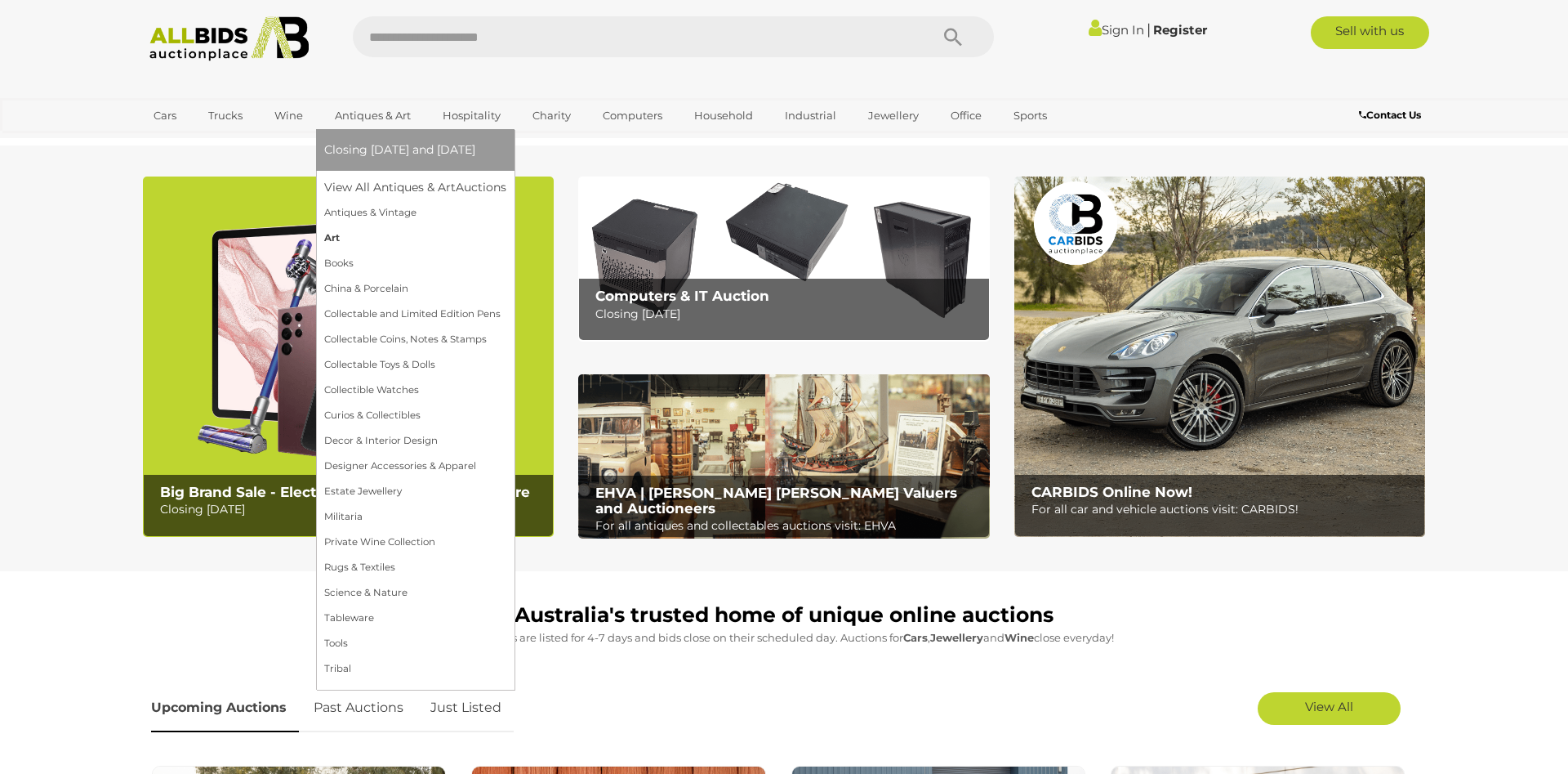
click at [334, 236] on link "Art" at bounding box center [415, 237] width 182 height 25
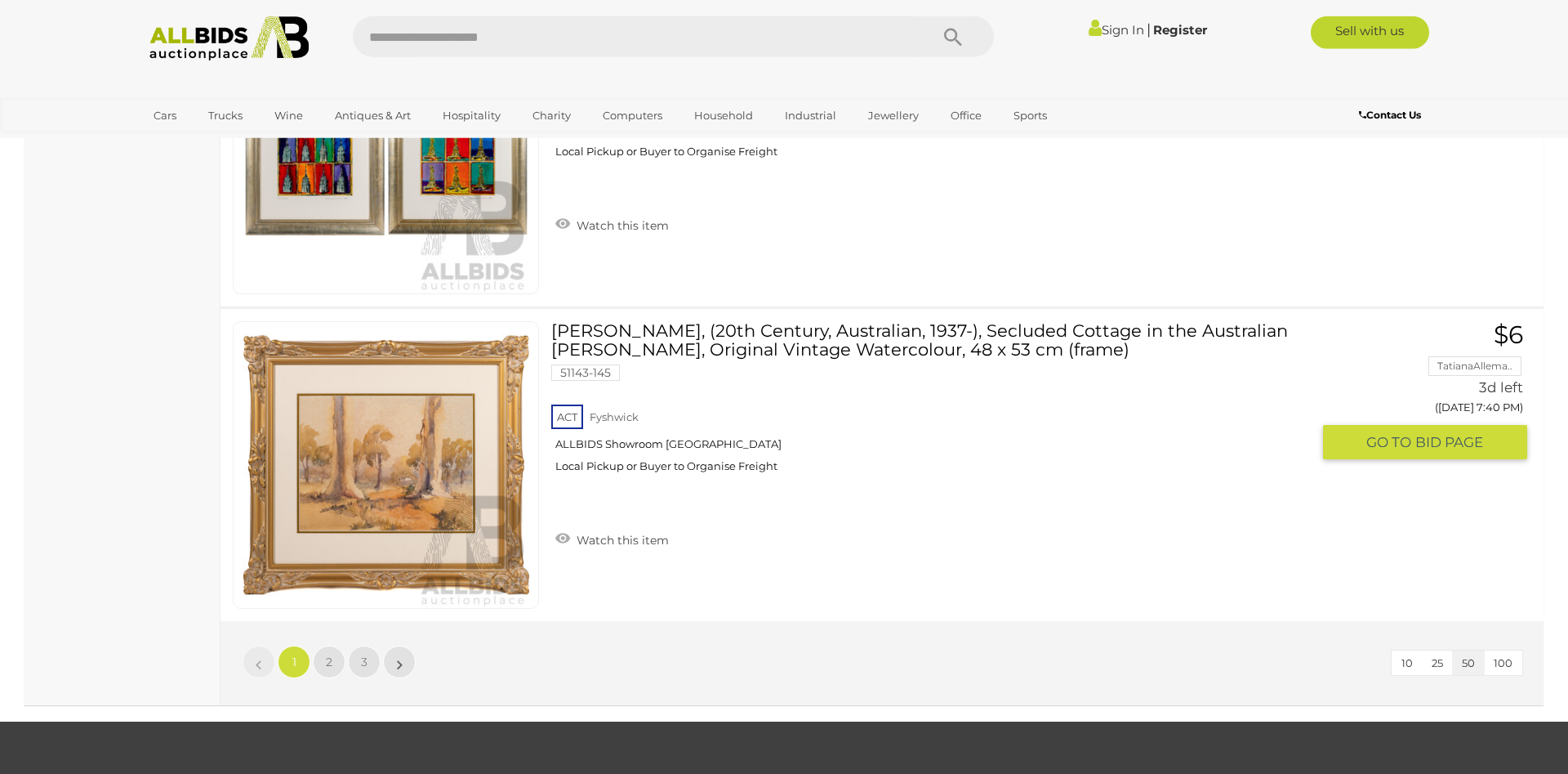
scroll to position [15414, 0]
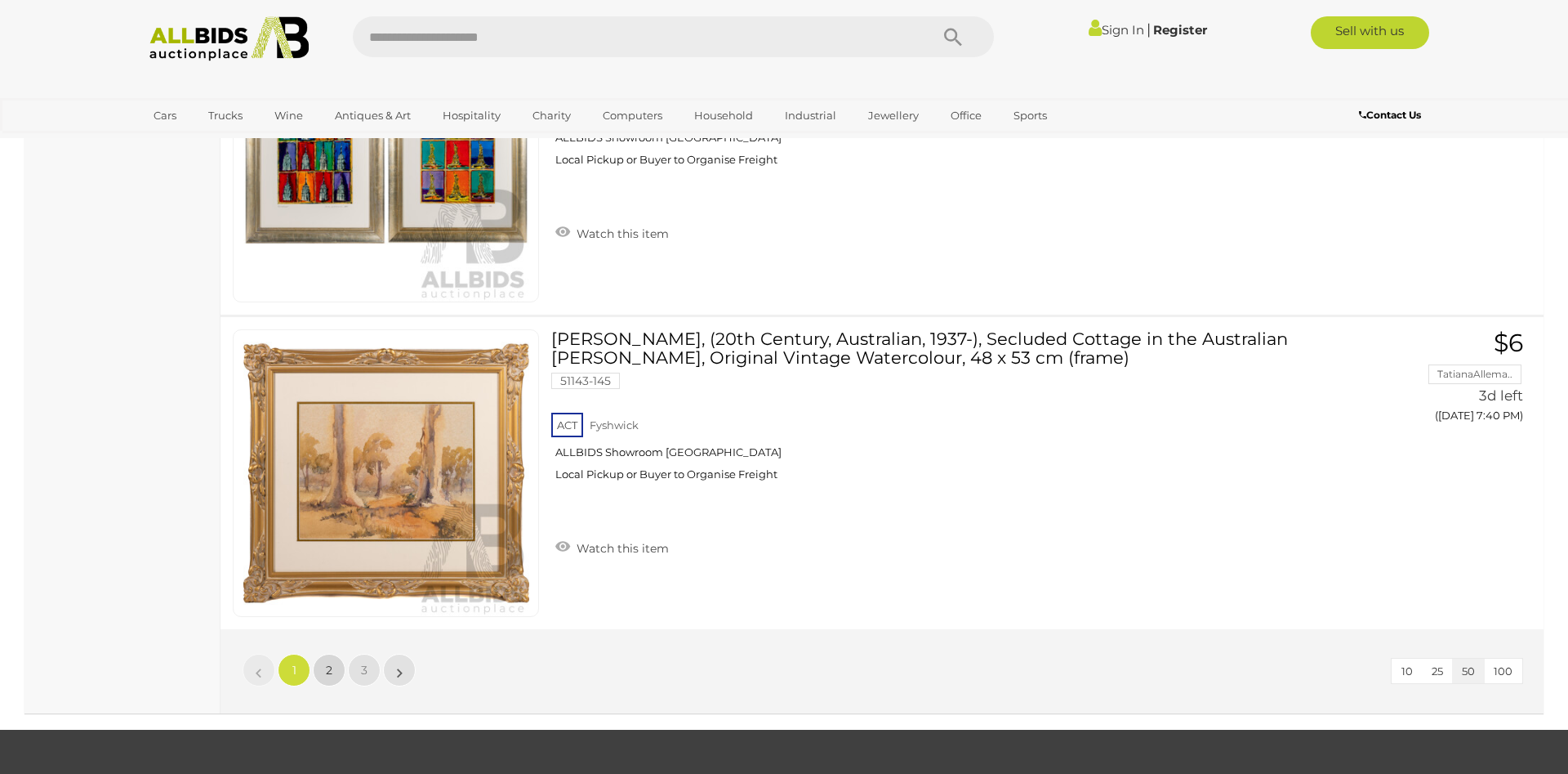
click at [326, 669] on span "2" at bounding box center [328, 670] width 7 height 15
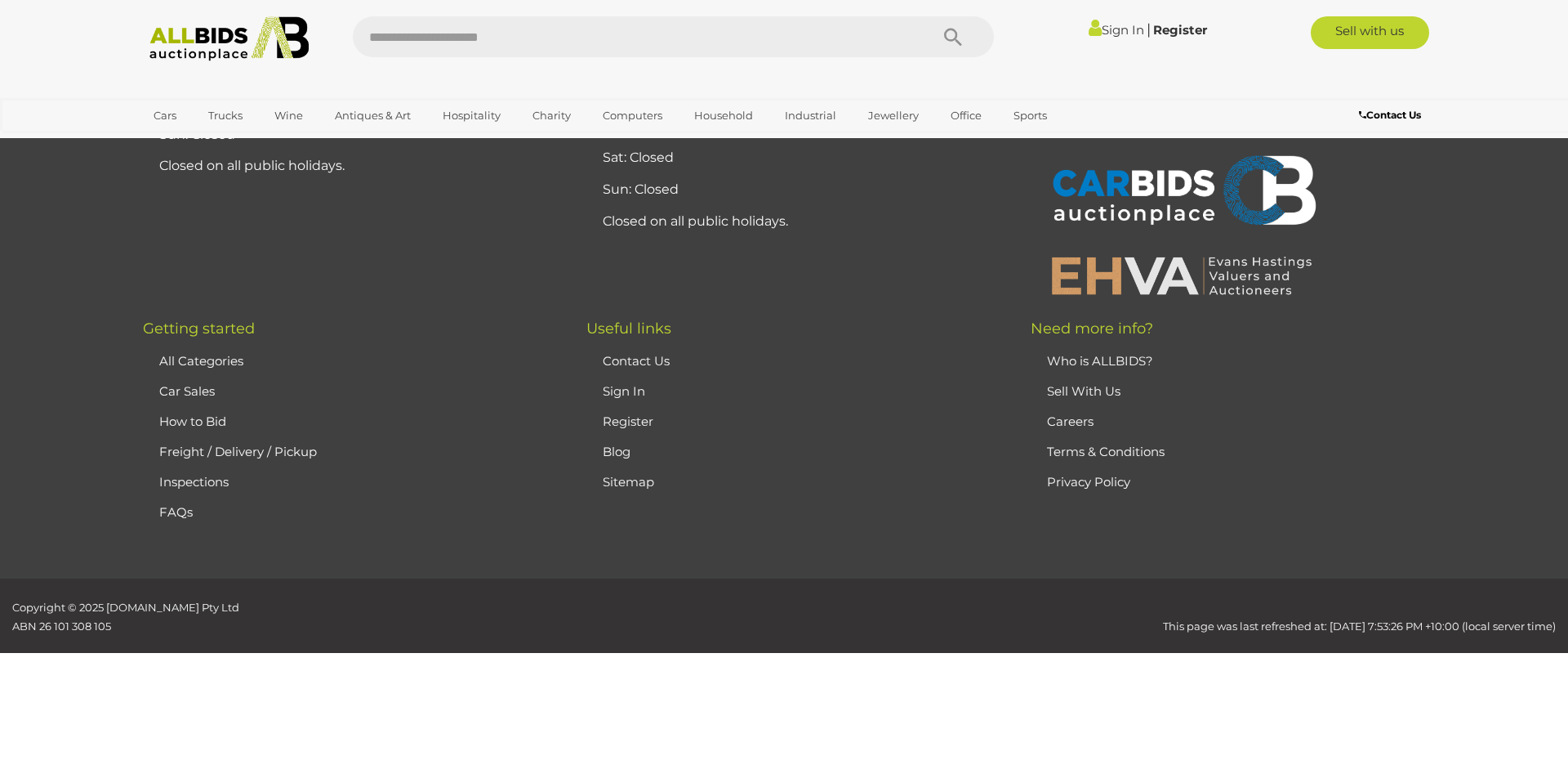
scroll to position [155, 0]
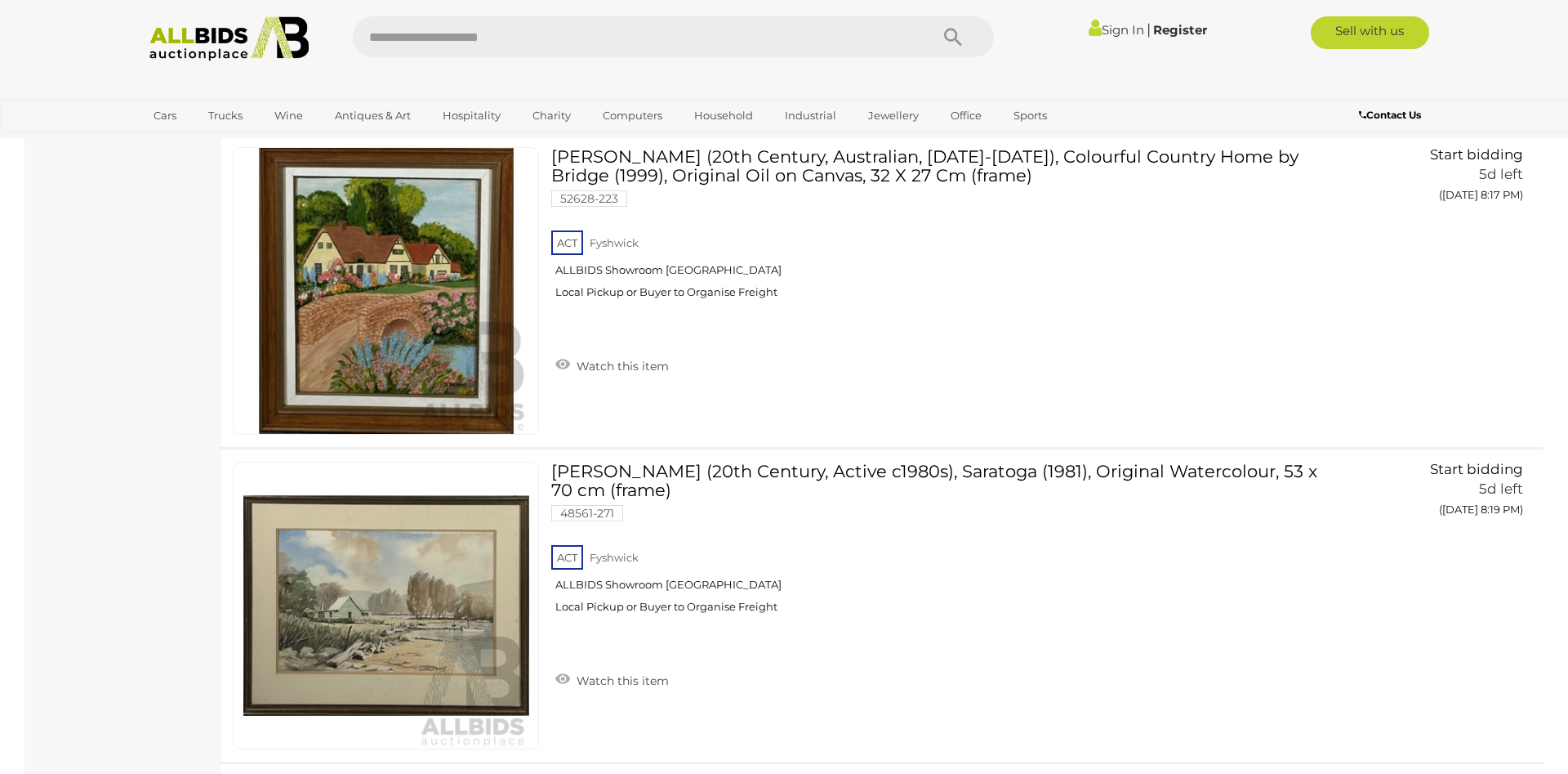
scroll to position [6404, 0]
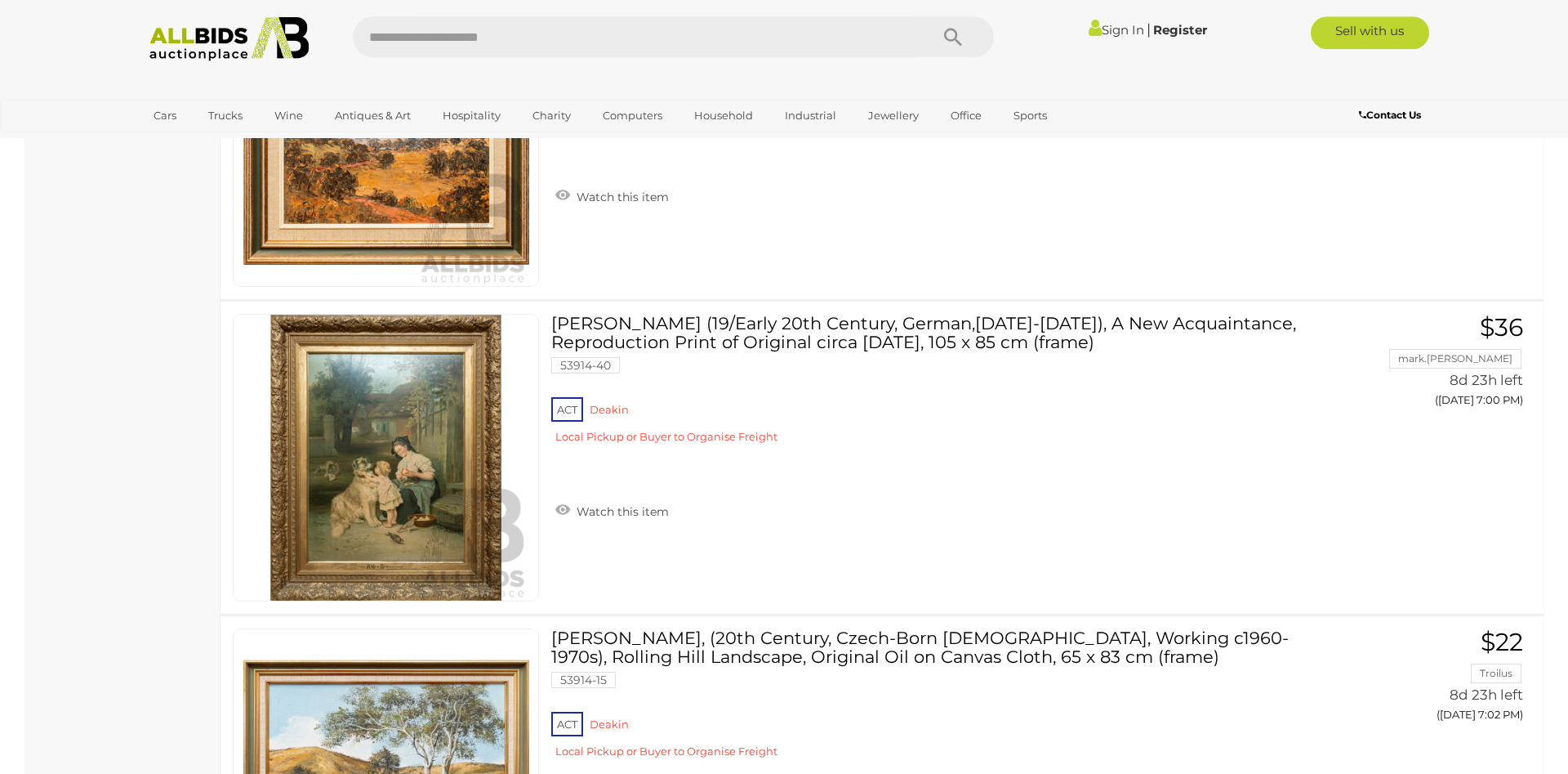
scroll to position [13236, 0]
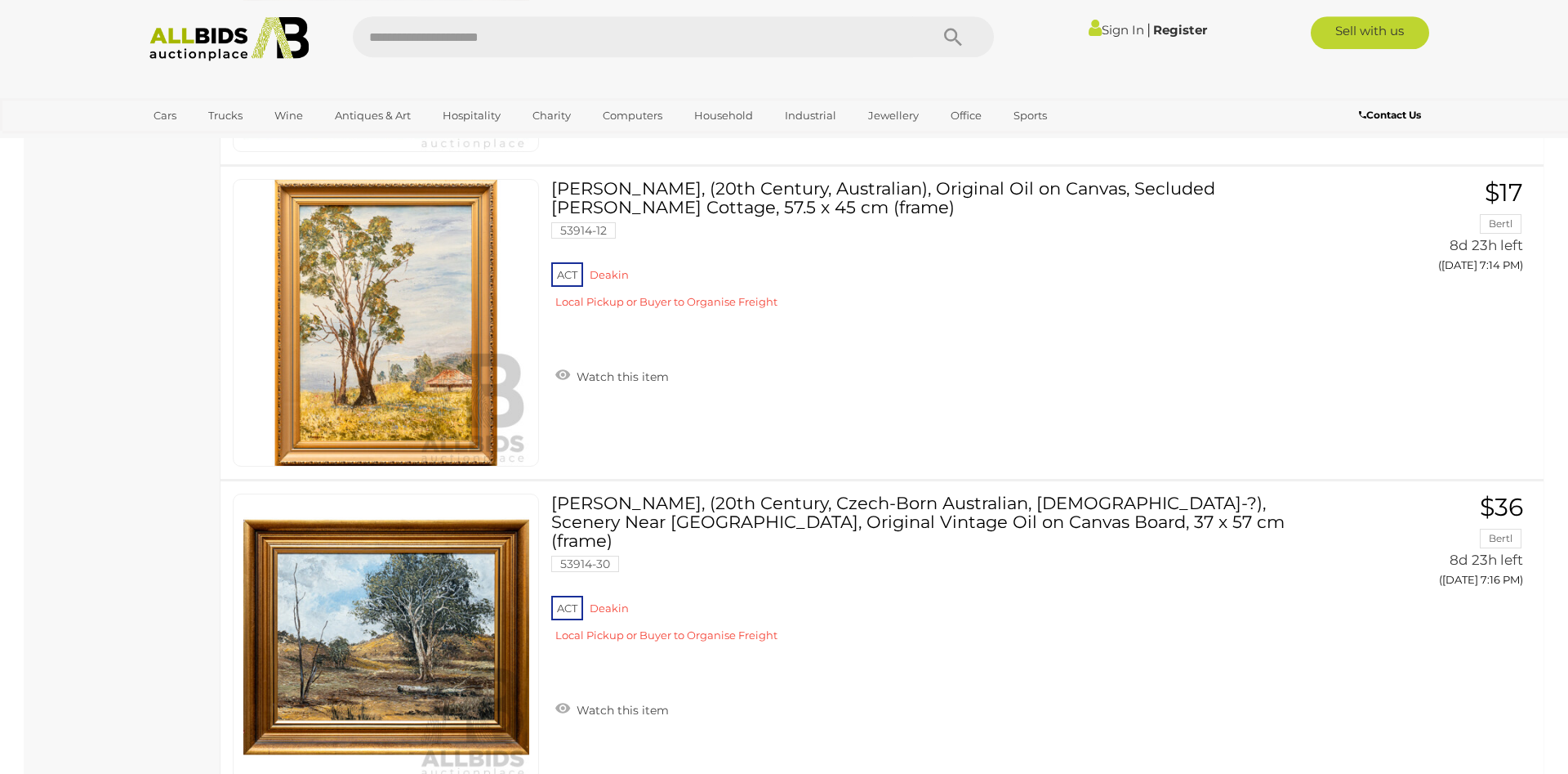
scroll to position [15486, 0]
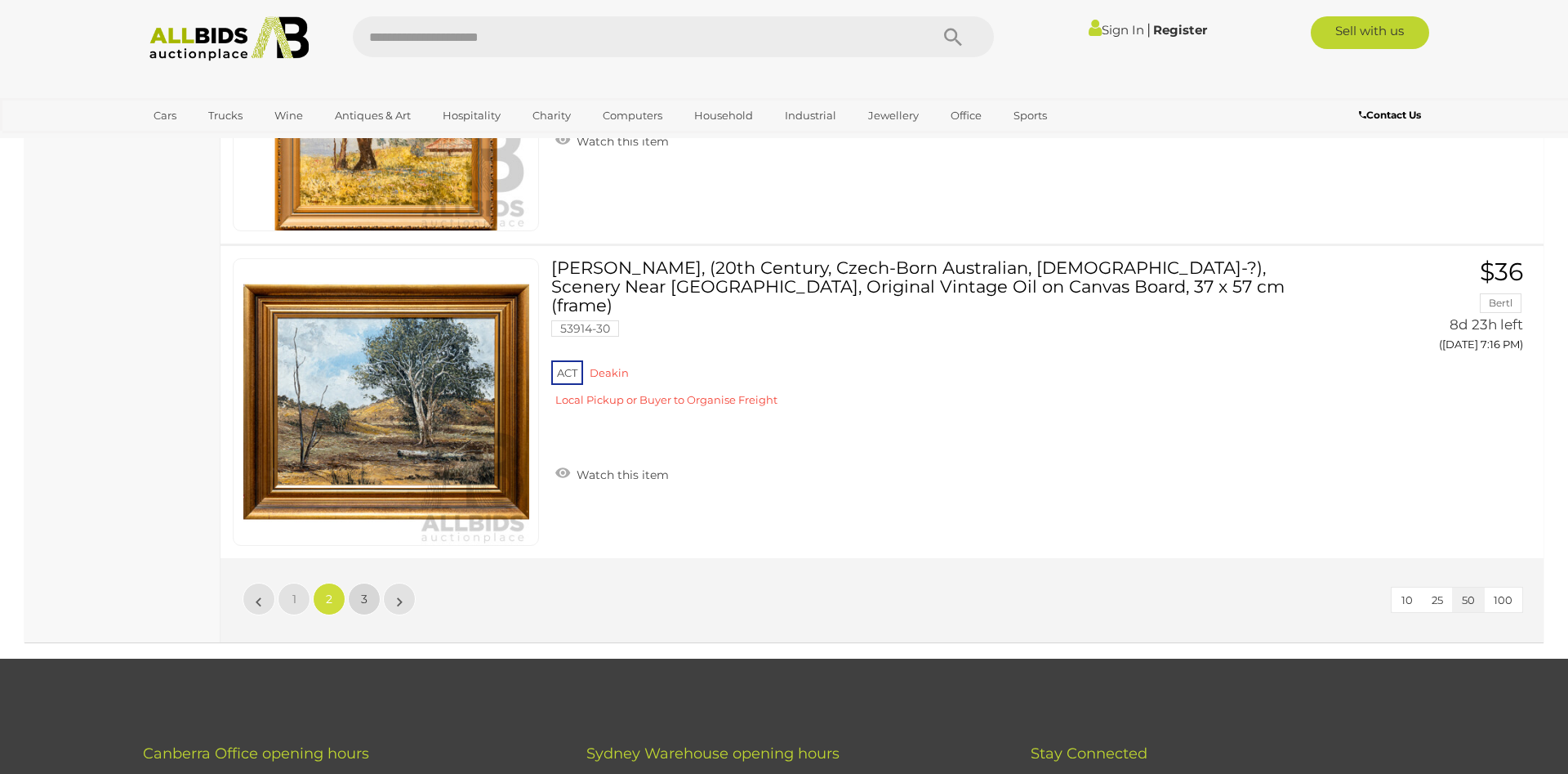
click at [354, 598] on link "3" at bounding box center [364, 599] width 33 height 33
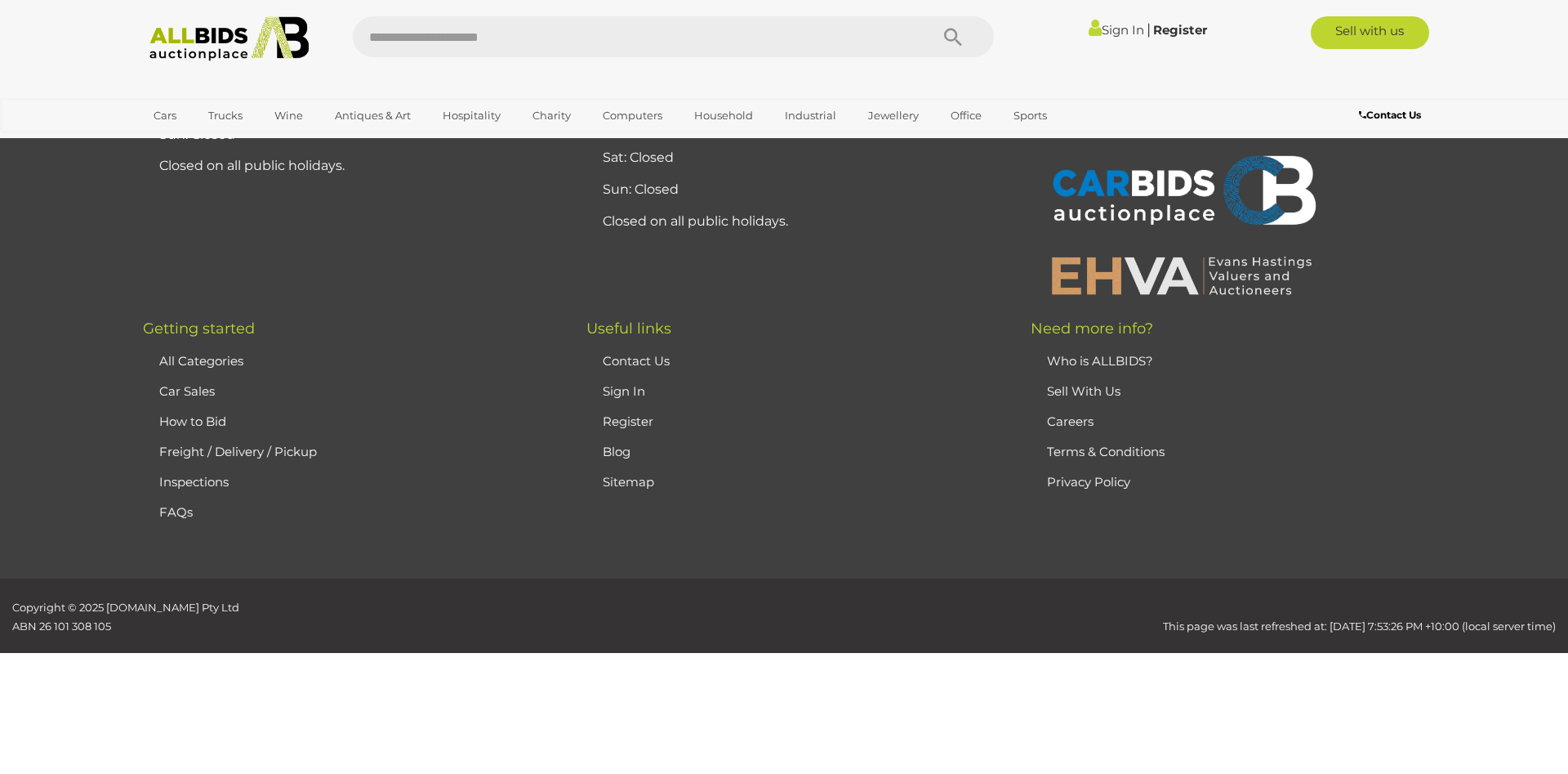
scroll to position [155, 0]
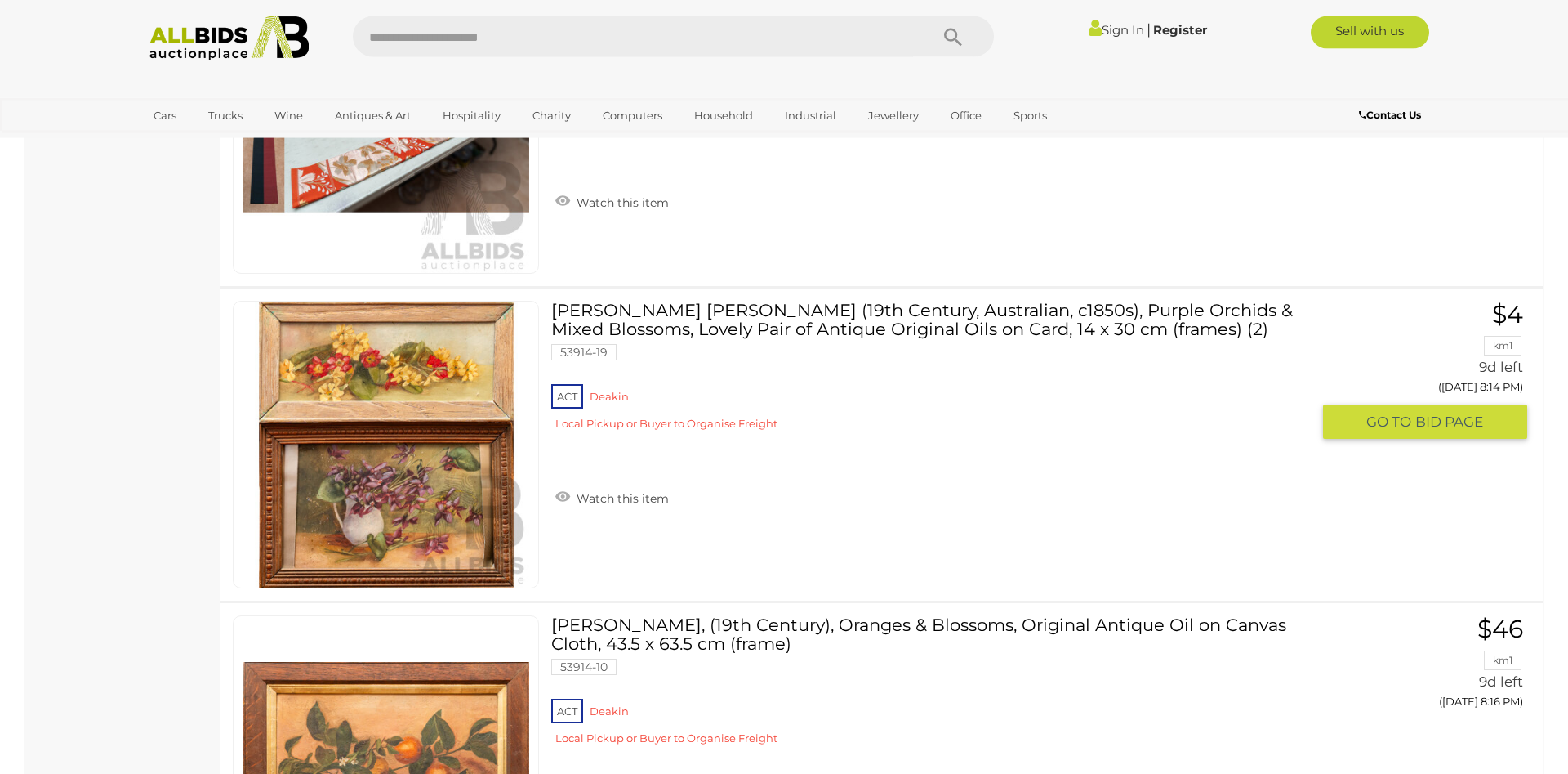
scroll to position [8544, 0]
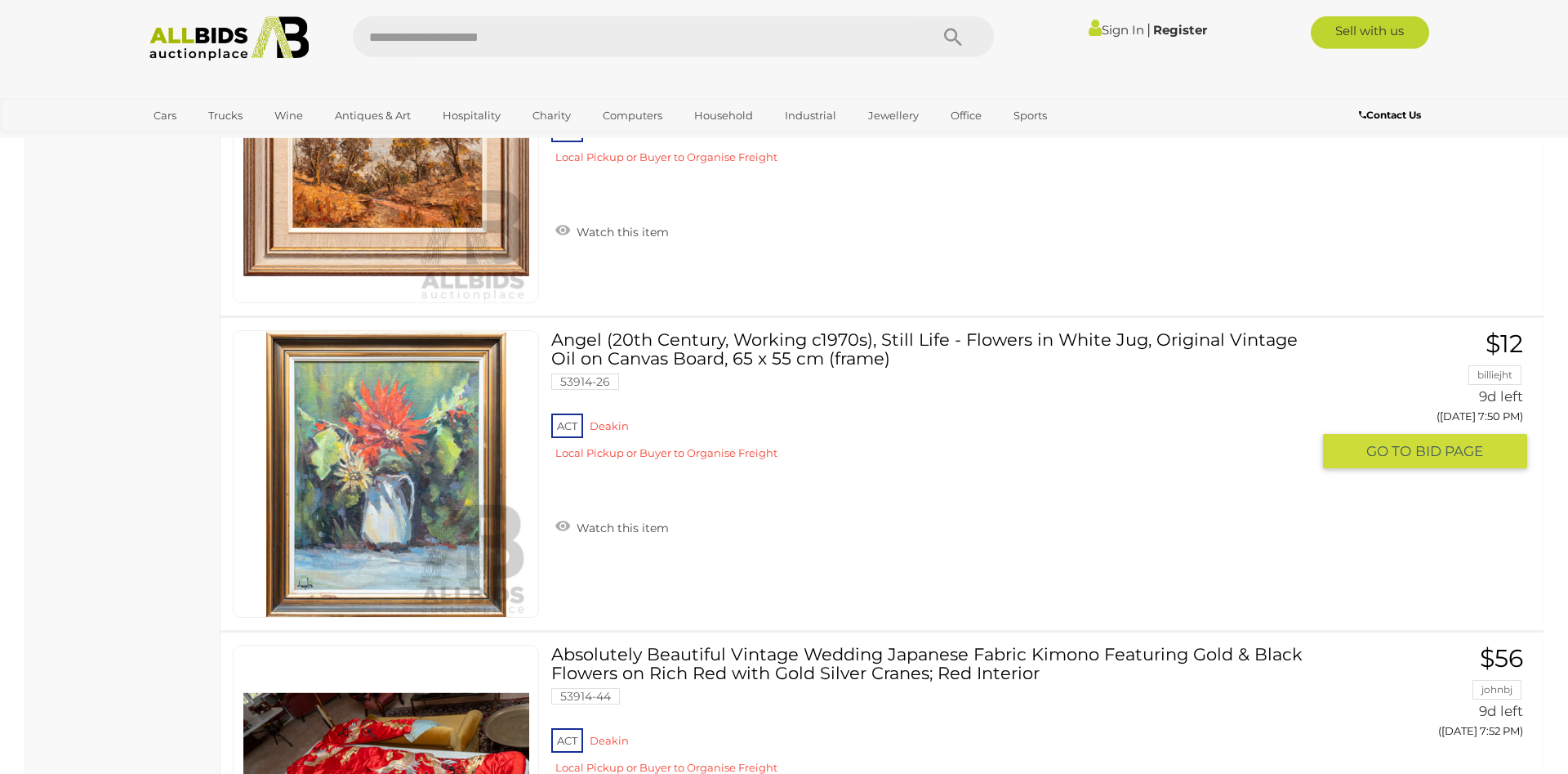
scroll to position [4749, 0]
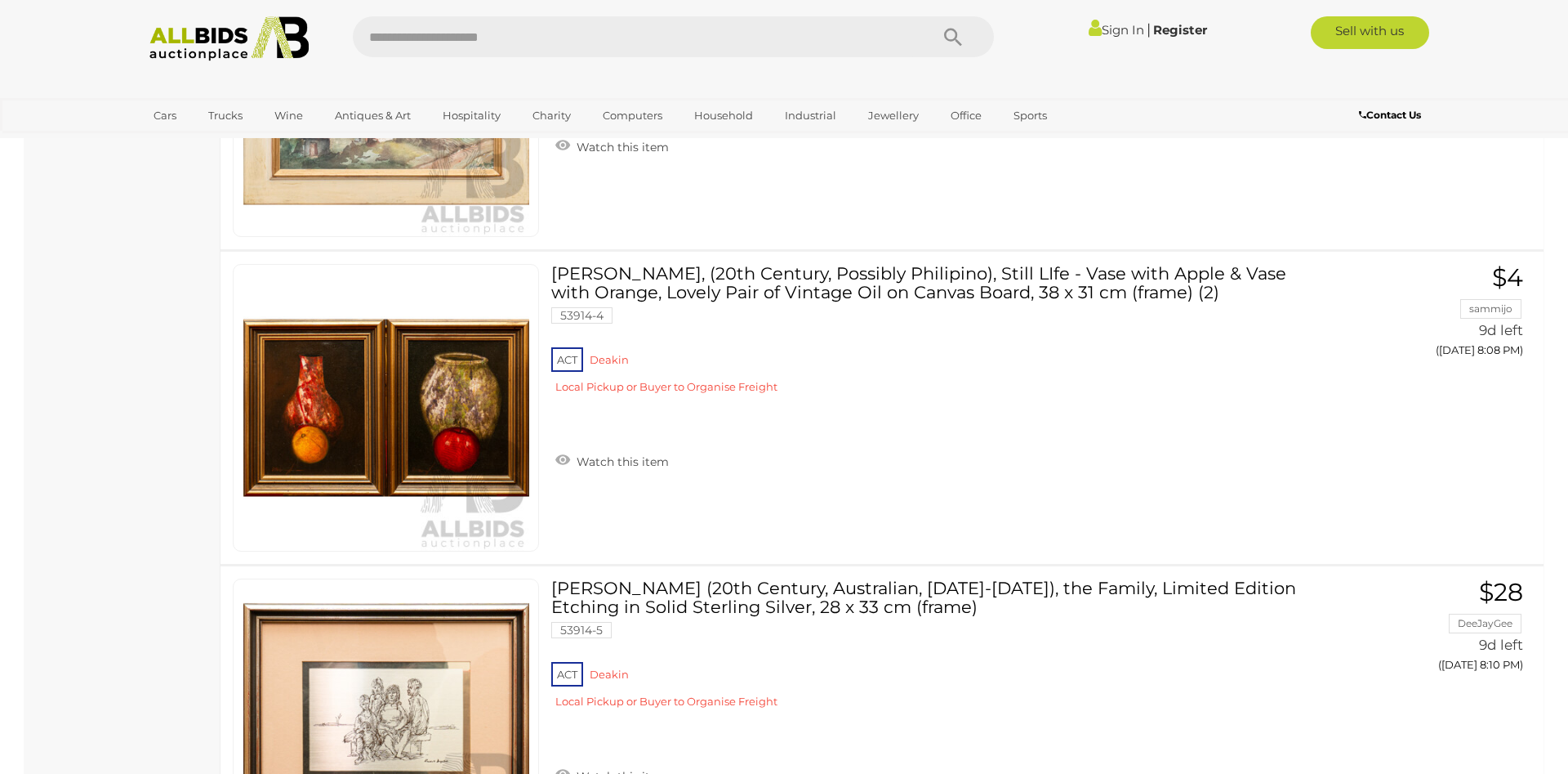
drag, startPoint x: 766, startPoint y: 376, endPoint x: 761, endPoint y: 363, distance: 13.9
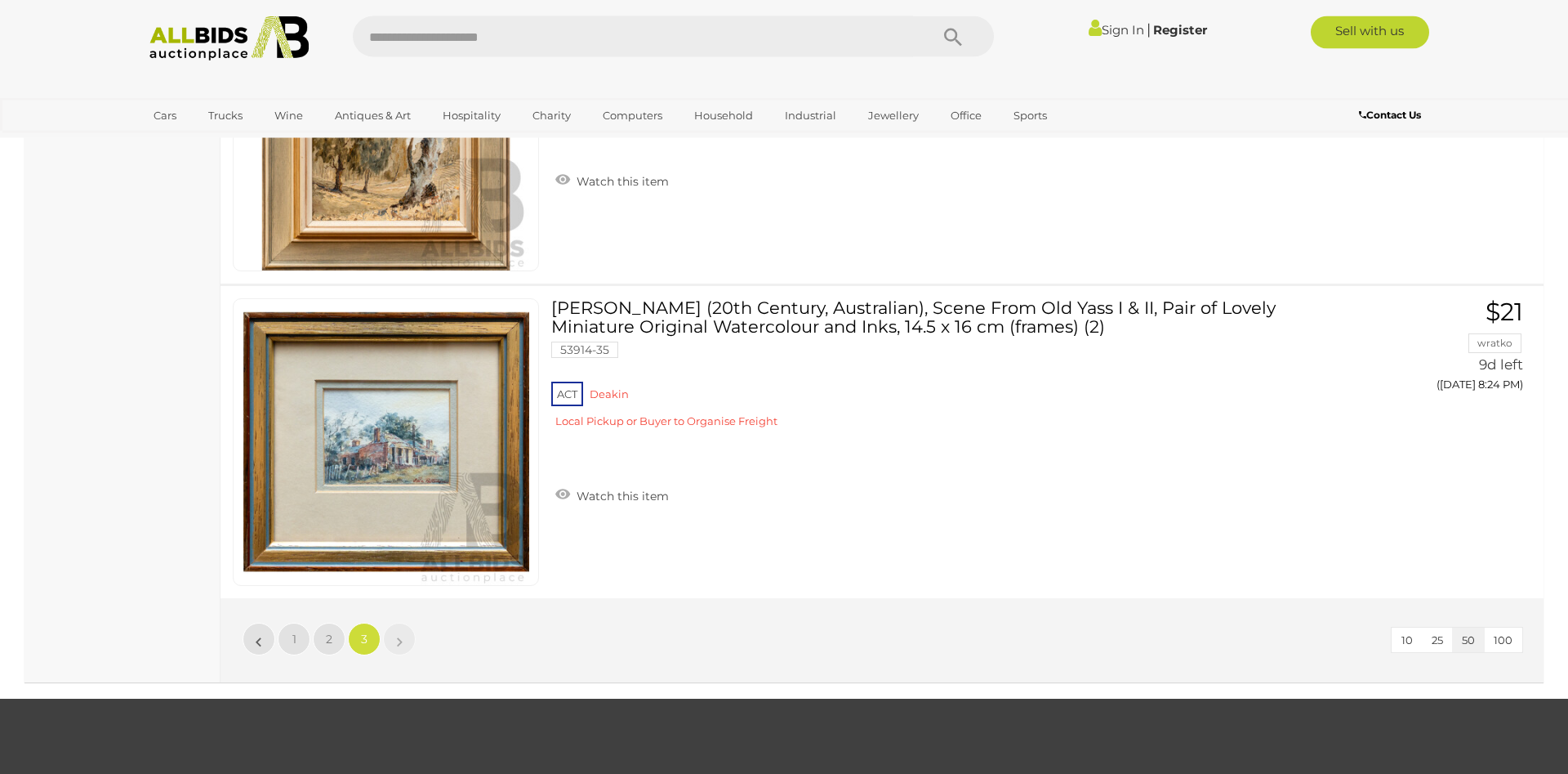
scroll to position [10165, 0]
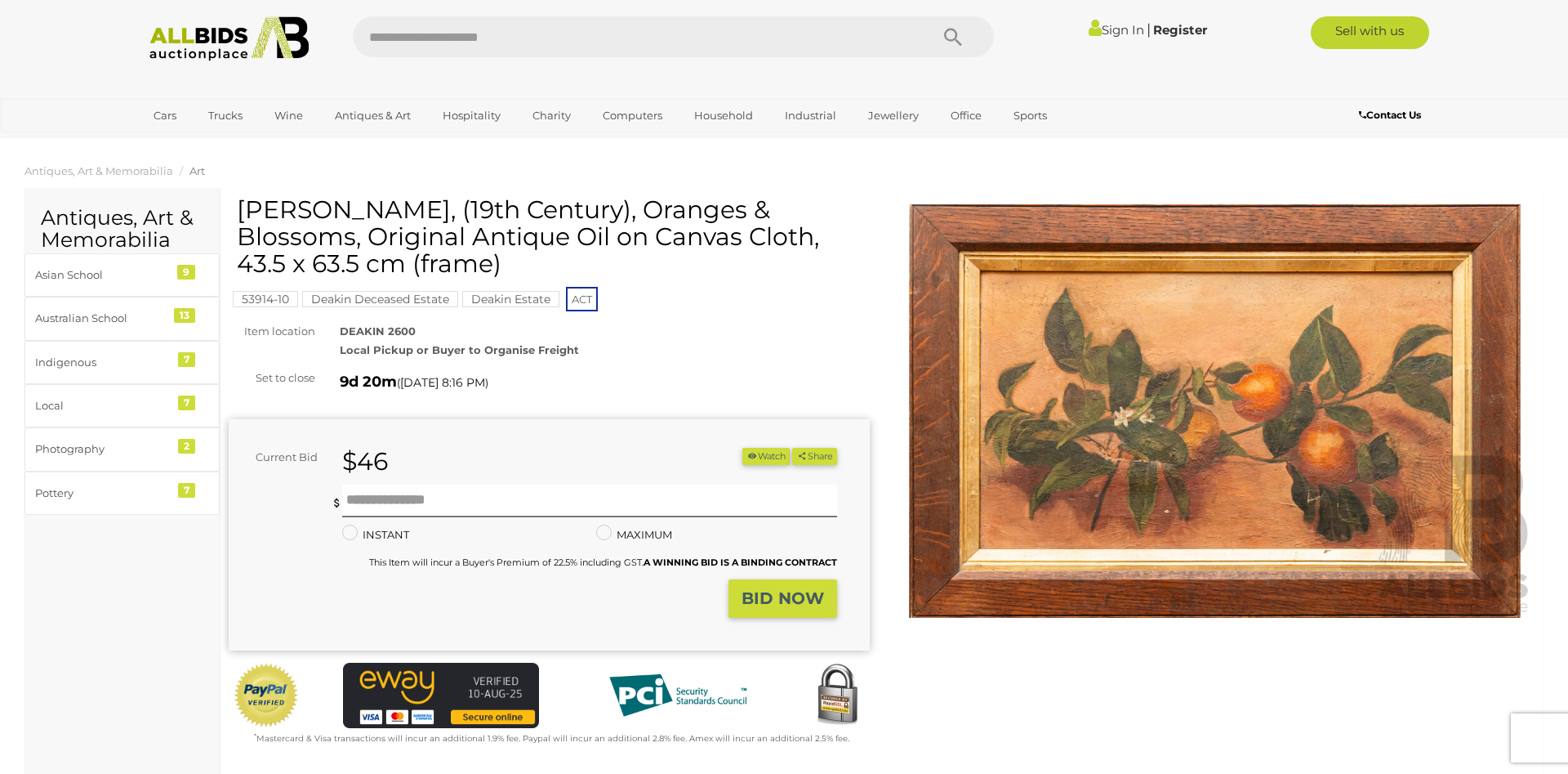
click at [1090, 352] on img at bounding box center [1214, 411] width 641 height 414
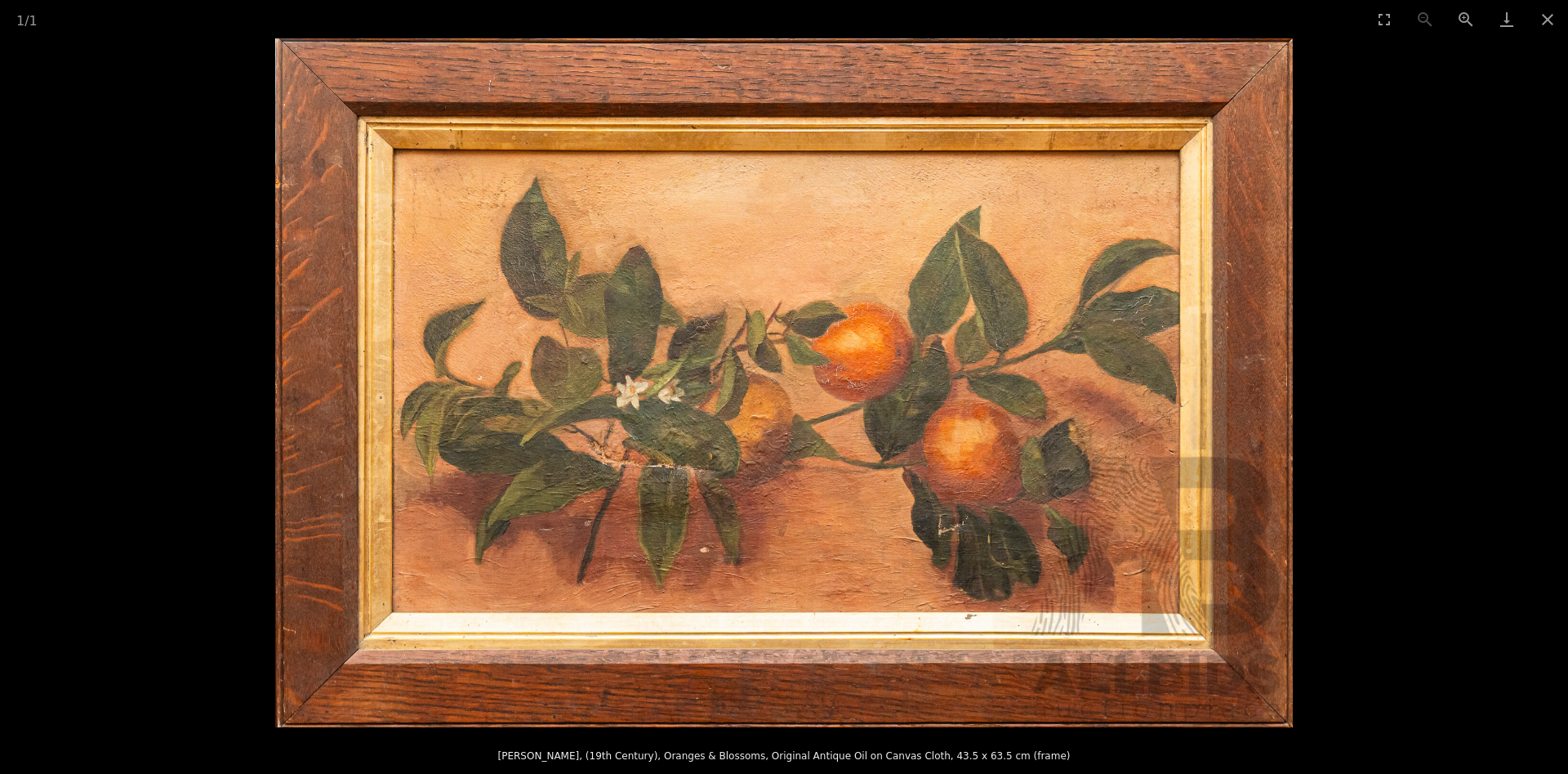
click at [1051, 373] on img at bounding box center [783, 383] width 1018 height 689
click at [888, 426] on img at bounding box center [783, 383] width 1018 height 689
click at [885, 426] on img at bounding box center [783, 383] width 1018 height 689
click at [882, 426] on img at bounding box center [783, 383] width 1018 height 689
click at [881, 424] on img at bounding box center [783, 383] width 1018 height 689
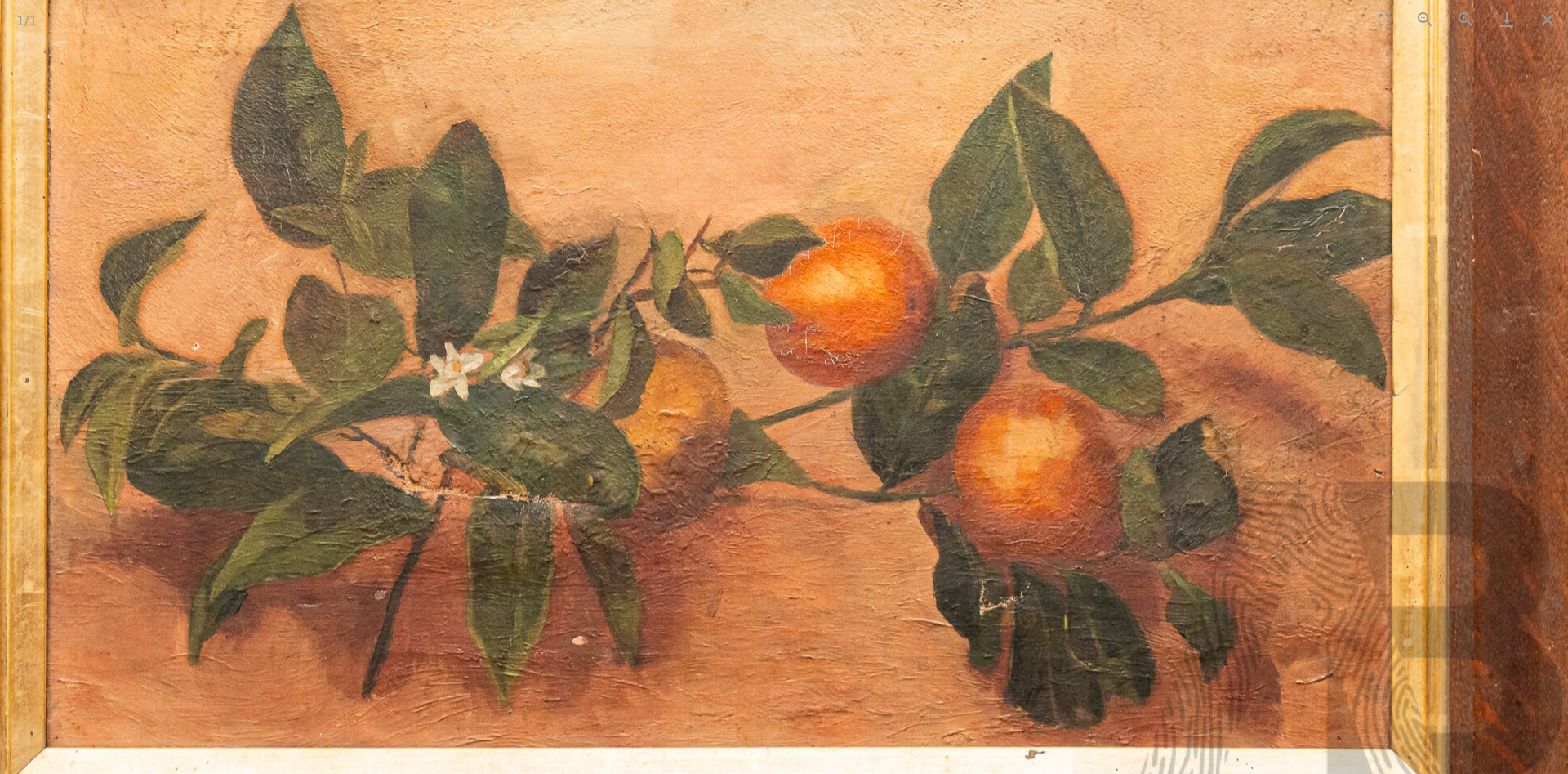
click at [878, 417] on img at bounding box center [716, 355] width 1740 height 1176
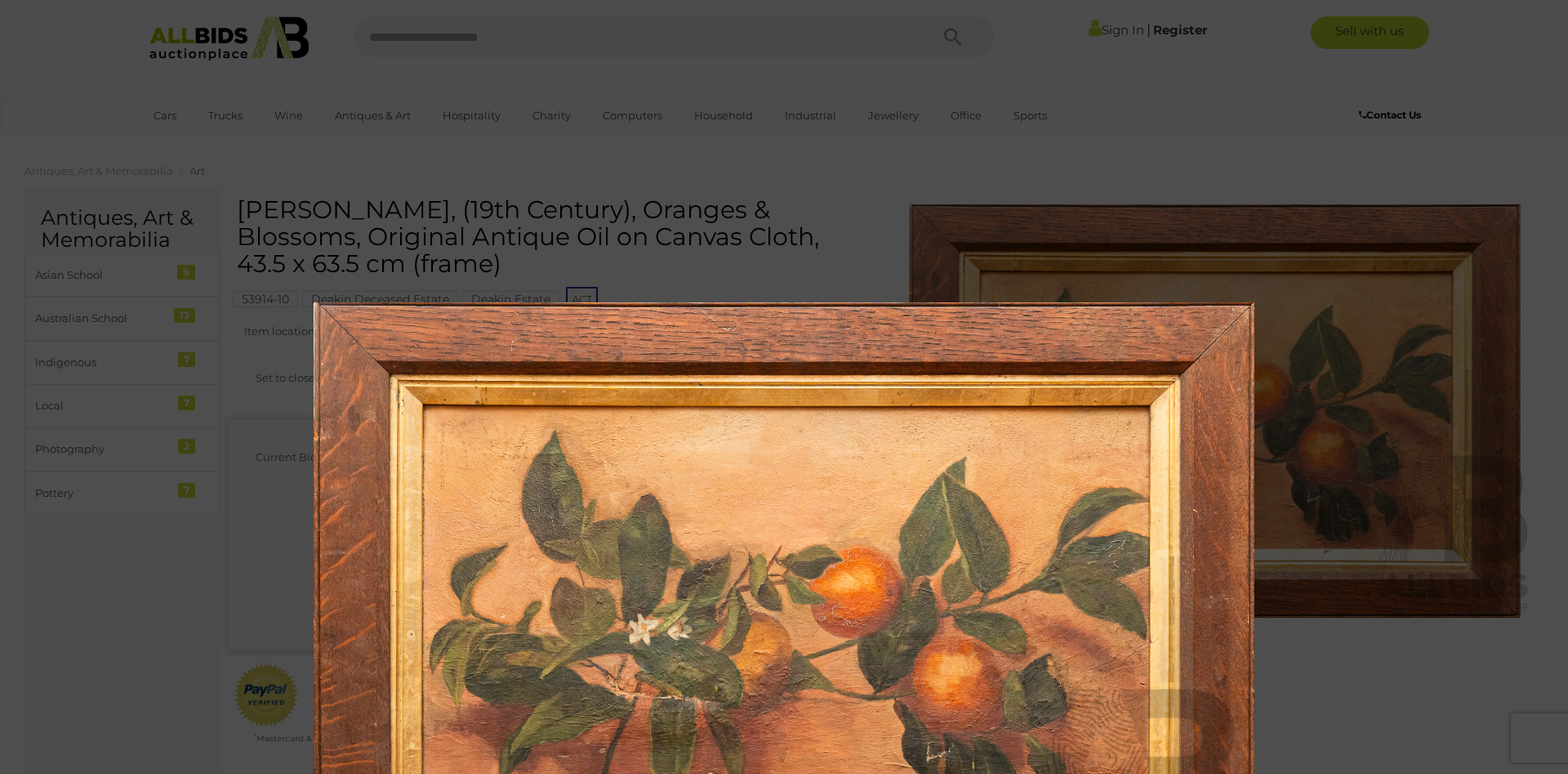
drag, startPoint x: 875, startPoint y: 424, endPoint x: 988, endPoint y: 771, distance: 364.9
click at [985, 762] on div "1 / 1 Artist Unknown, (19th Century), Oranges & Blossoms, Original Antique Oil …" at bounding box center [784, 387] width 1568 height 774
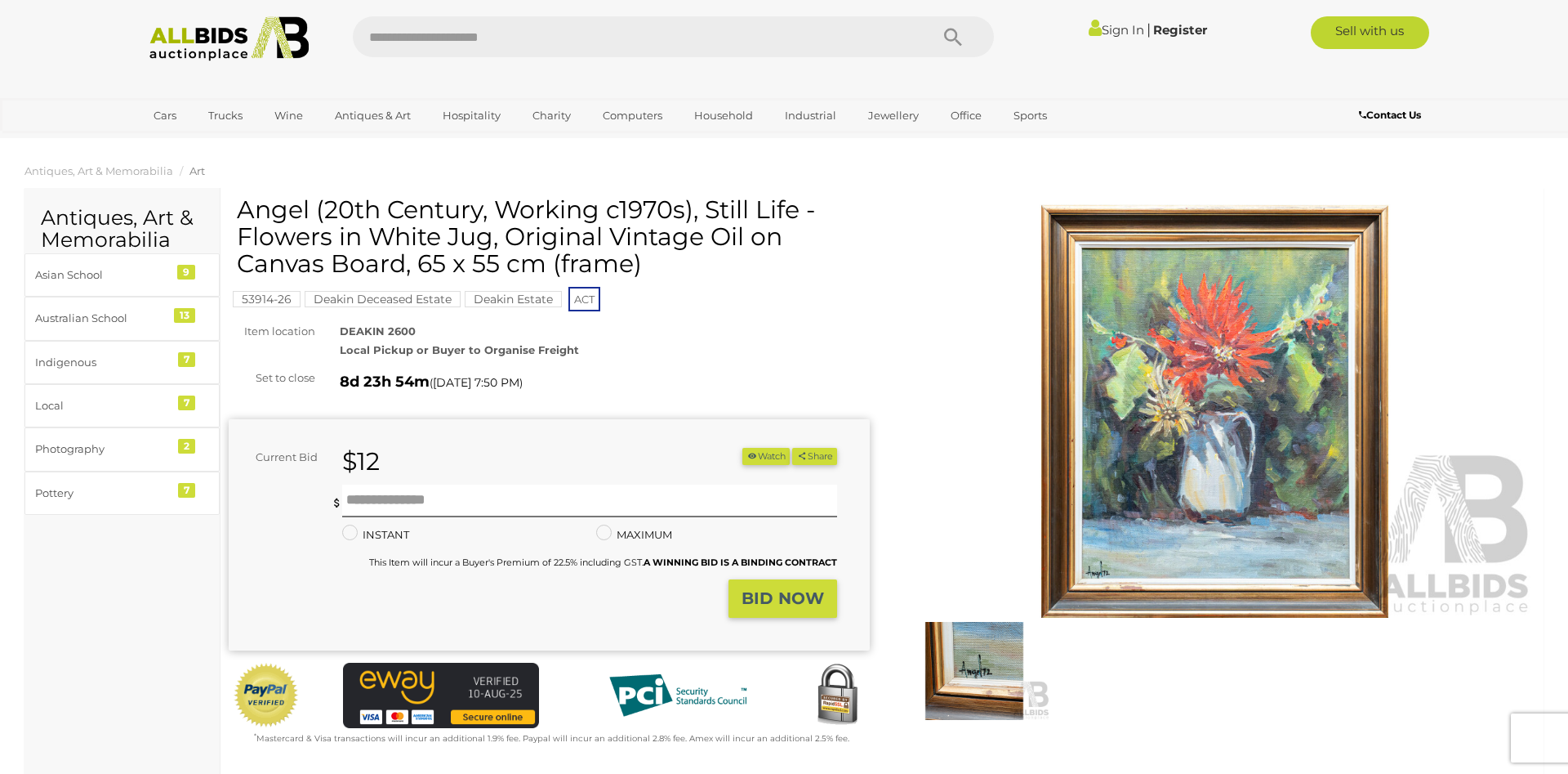
click at [1184, 433] on img at bounding box center [1214, 411] width 641 height 414
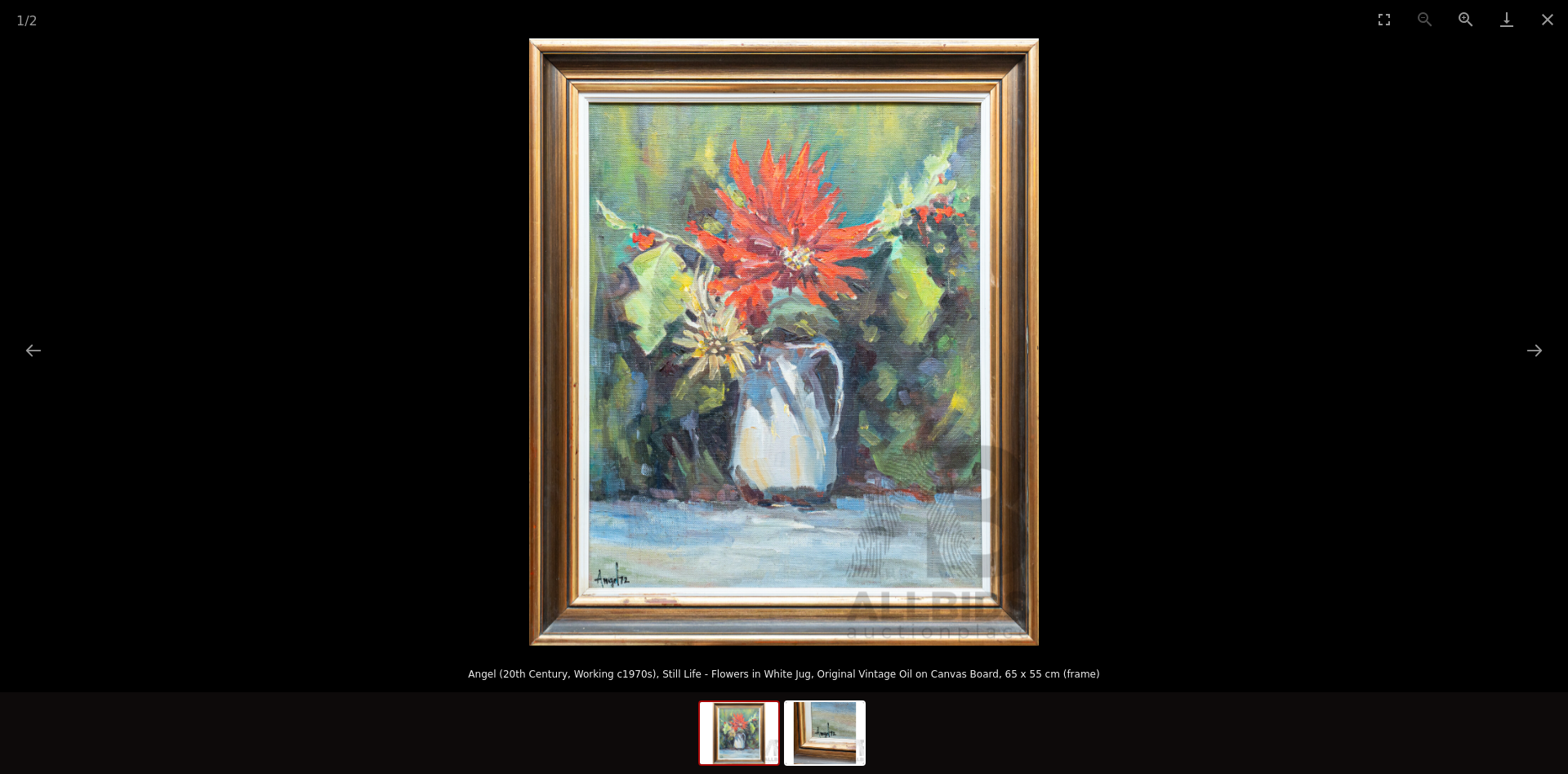
drag, startPoint x: 933, startPoint y: 481, endPoint x: 762, endPoint y: 501, distance: 172.2
click at [851, 505] on img at bounding box center [783, 341] width 509 height 607
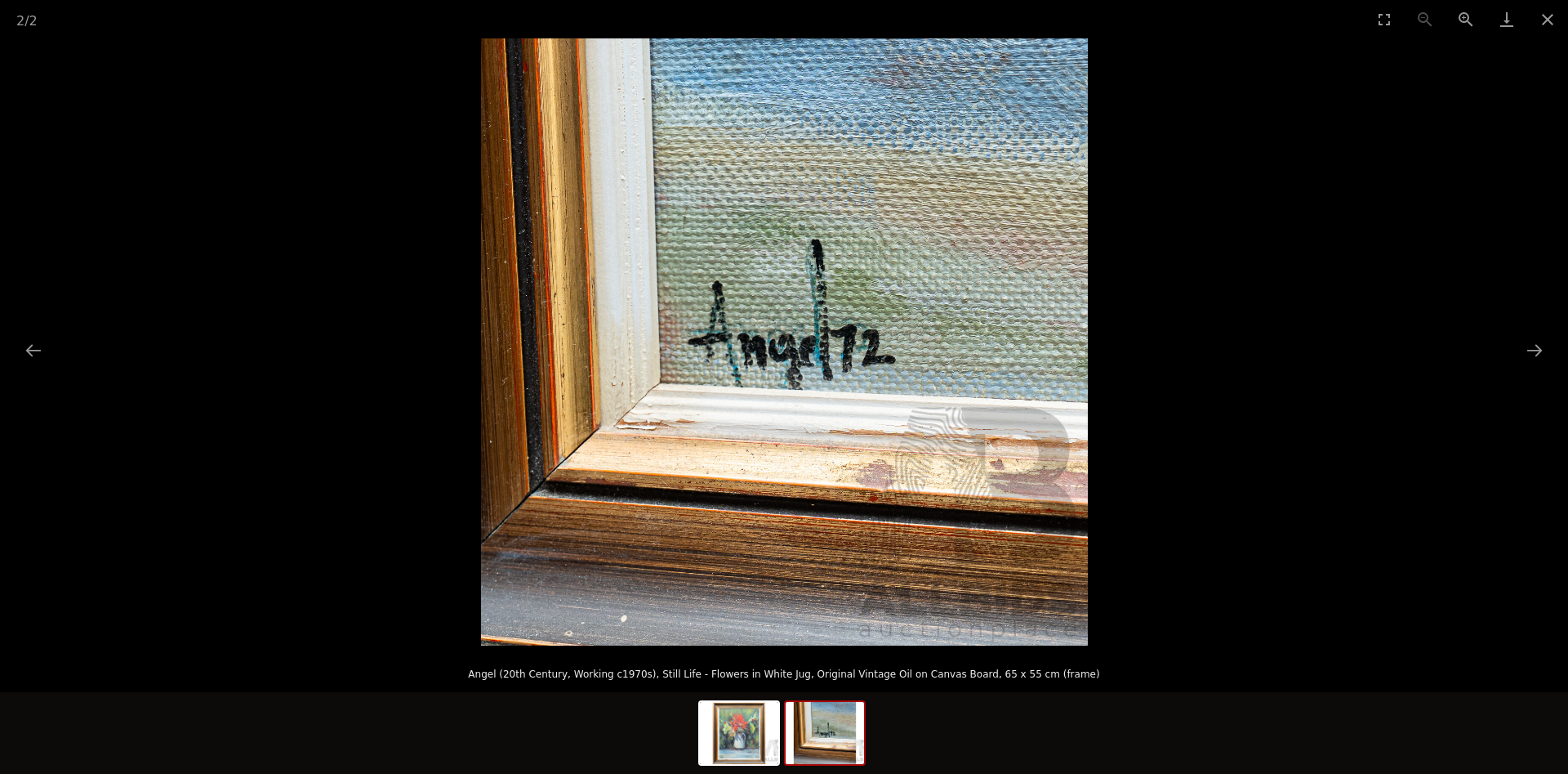
drag, startPoint x: 751, startPoint y: 499, endPoint x: 1030, endPoint y: 433, distance: 286.7
click at [806, 474] on img at bounding box center [784, 341] width 607 height 607
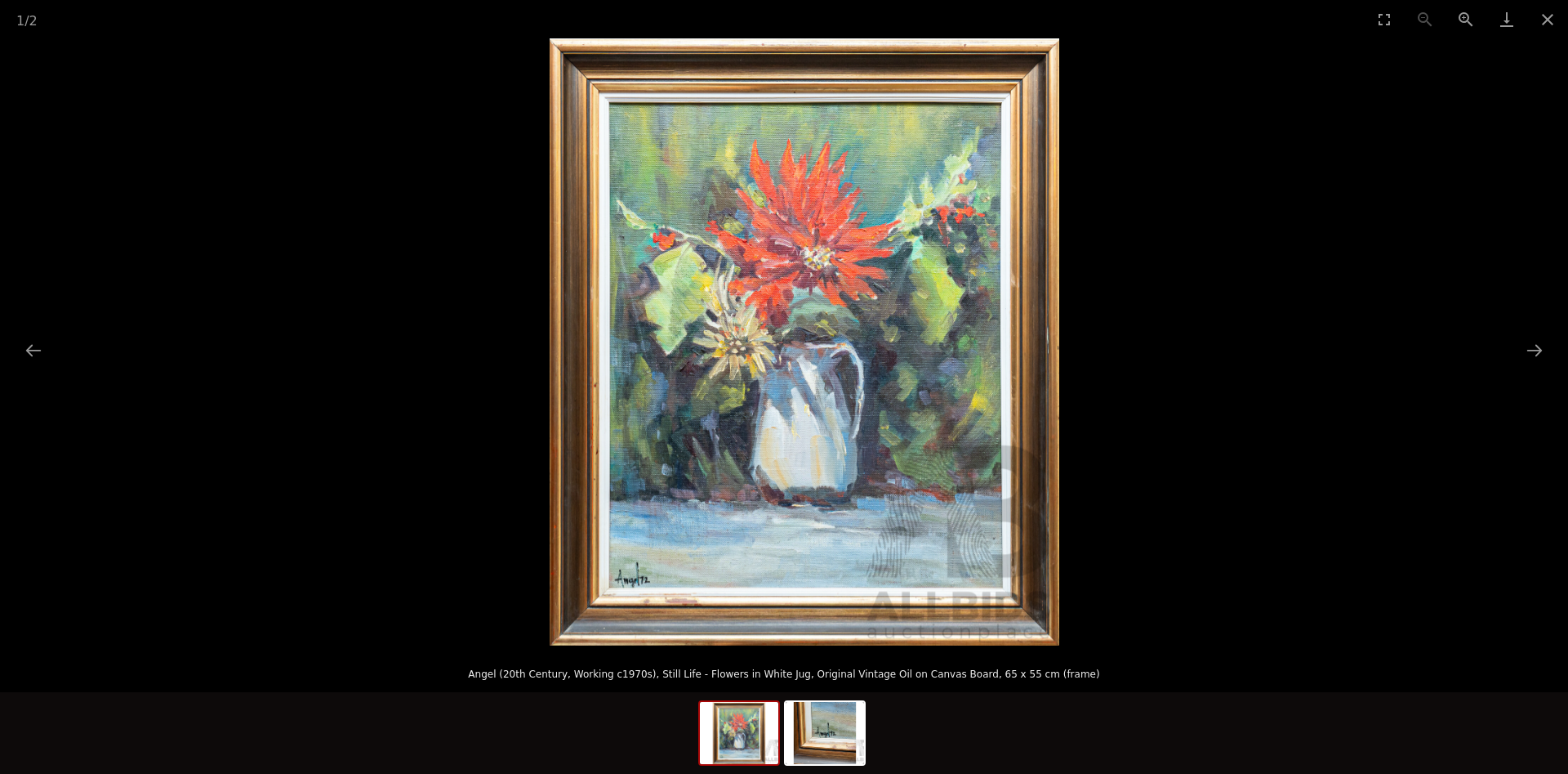
drag, startPoint x: 878, startPoint y: 437, endPoint x: 1008, endPoint y: 578, distance: 191.8
click at [1008, 578] on img at bounding box center [804, 341] width 509 height 607
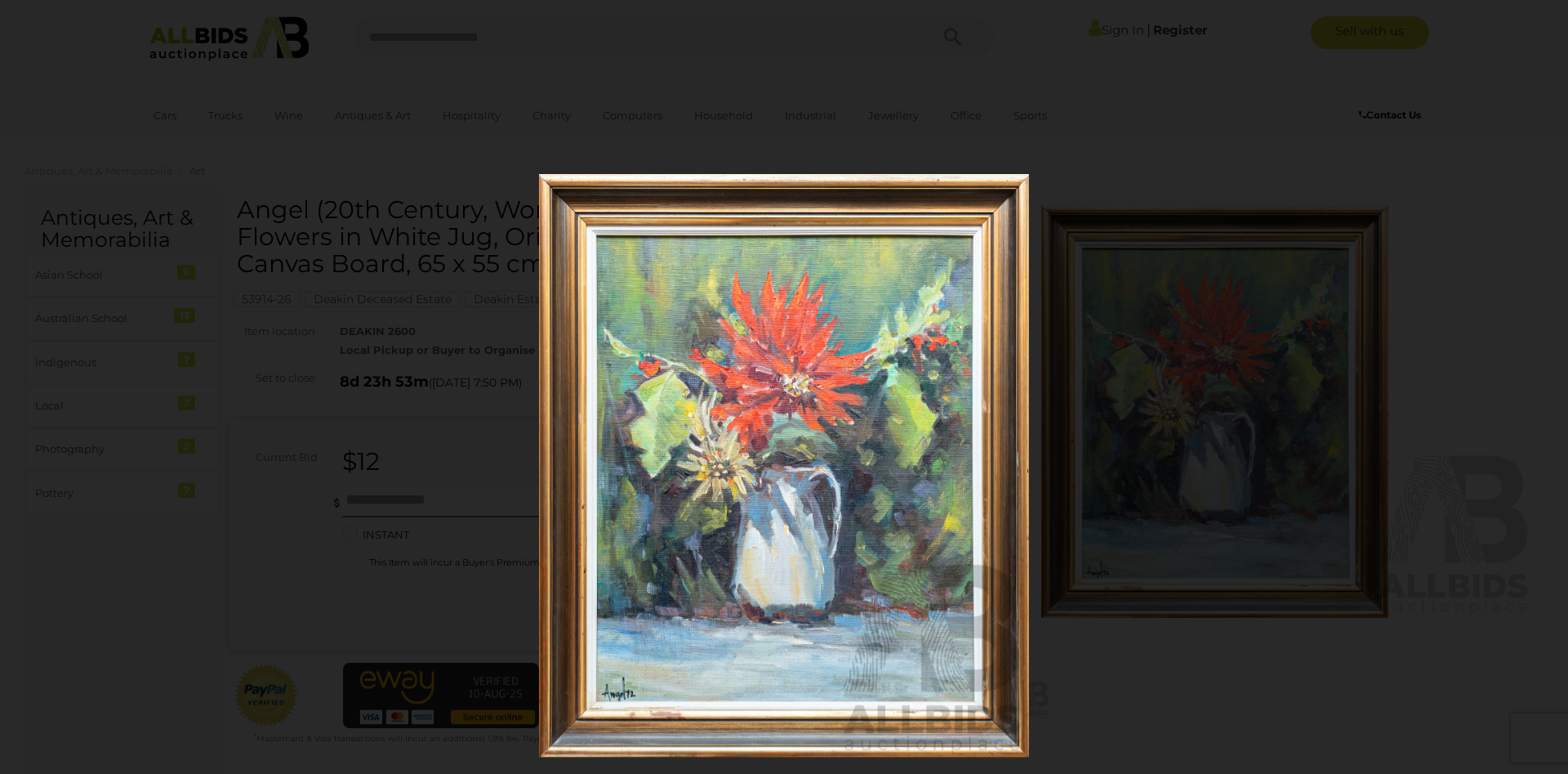
drag, startPoint x: 970, startPoint y: 560, endPoint x: 1010, endPoint y: 742, distance: 186.3
click at [1010, 742] on div "1 / 2 Angel (20th Century, Working c1970s), Still Life - Flowers in White Jug, …" at bounding box center [784, 387] width 1568 height 774
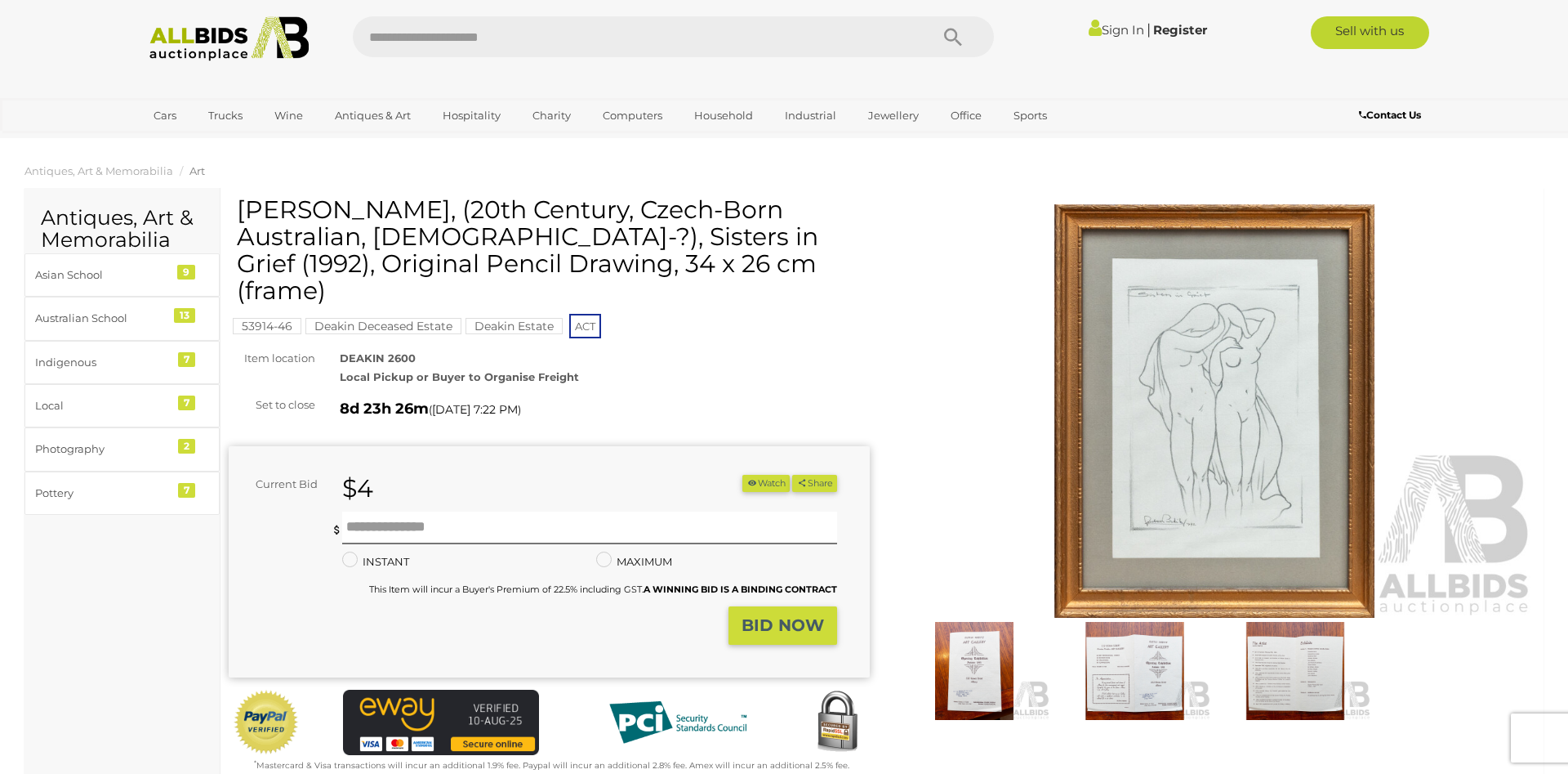
click at [1146, 464] on img at bounding box center [1214, 411] width 641 height 414
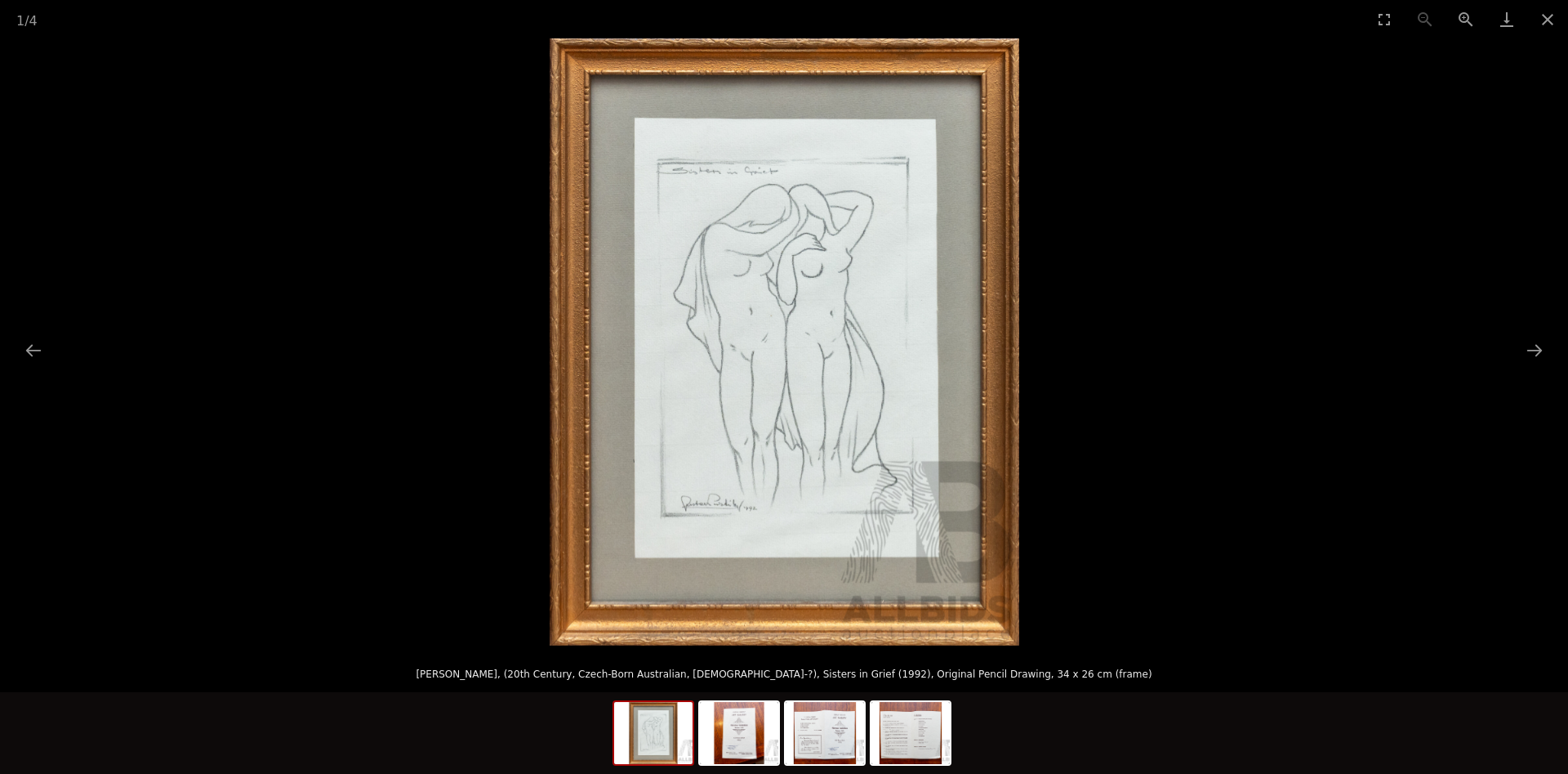
drag, startPoint x: 1140, startPoint y: 464, endPoint x: 819, endPoint y: 494, distance: 322.4
click at [978, 500] on picture at bounding box center [784, 341] width 1568 height 607
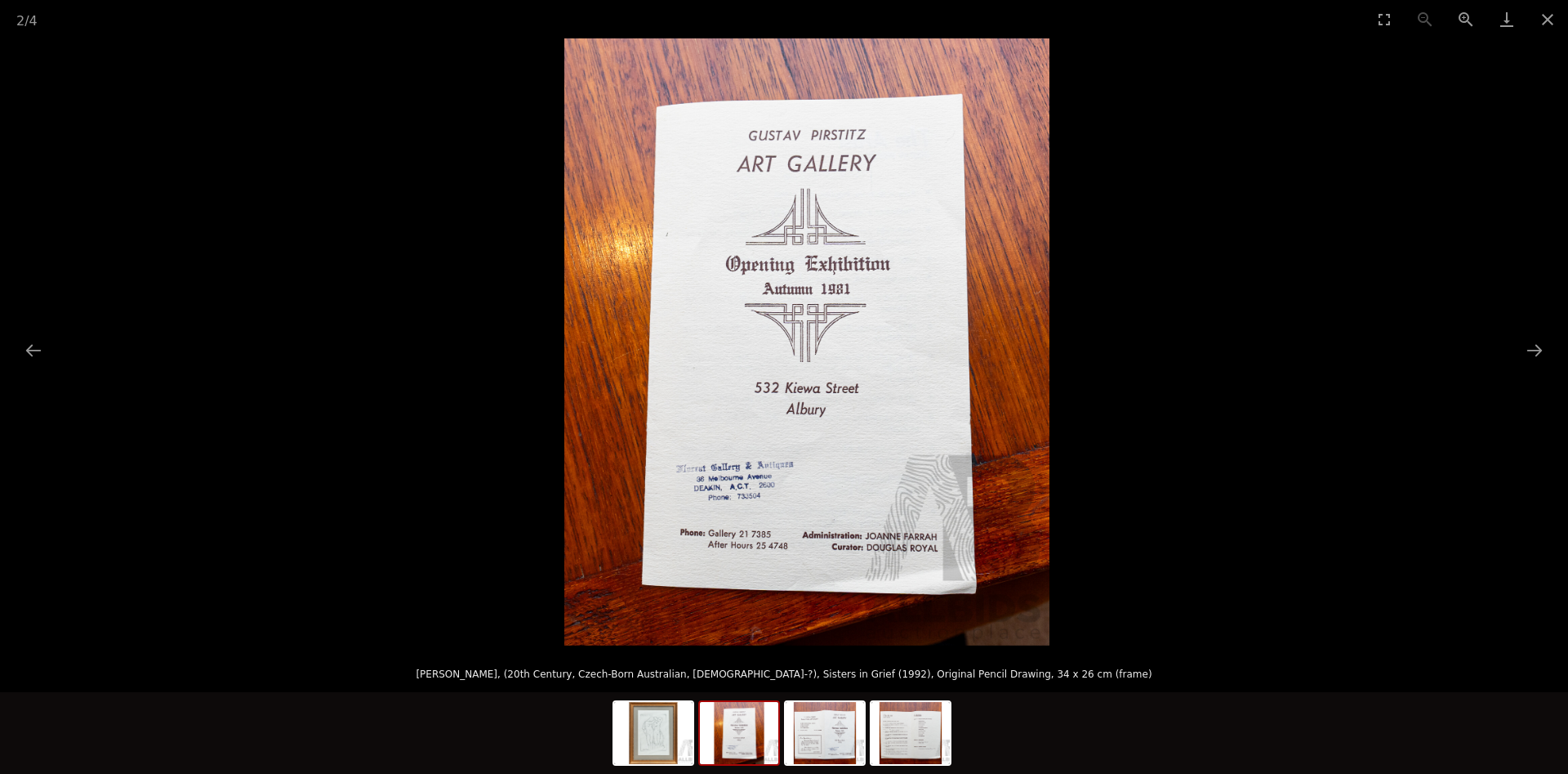
drag, startPoint x: 751, startPoint y: 480, endPoint x: 1004, endPoint y: 419, distance: 260.2
click at [892, 426] on img at bounding box center [807, 341] width 485 height 607
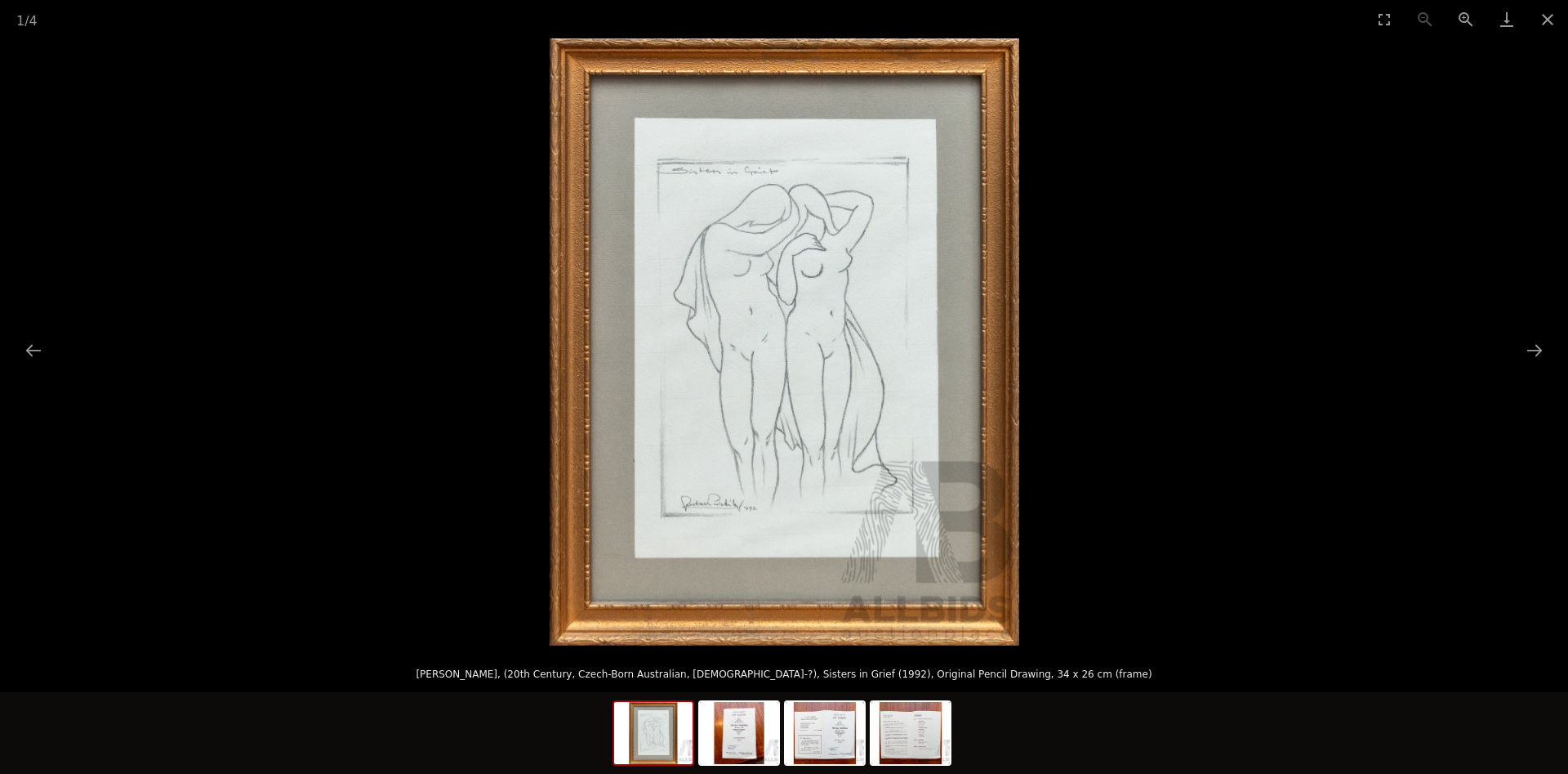
click at [929, 387] on picture at bounding box center [784, 341] width 1568 height 607
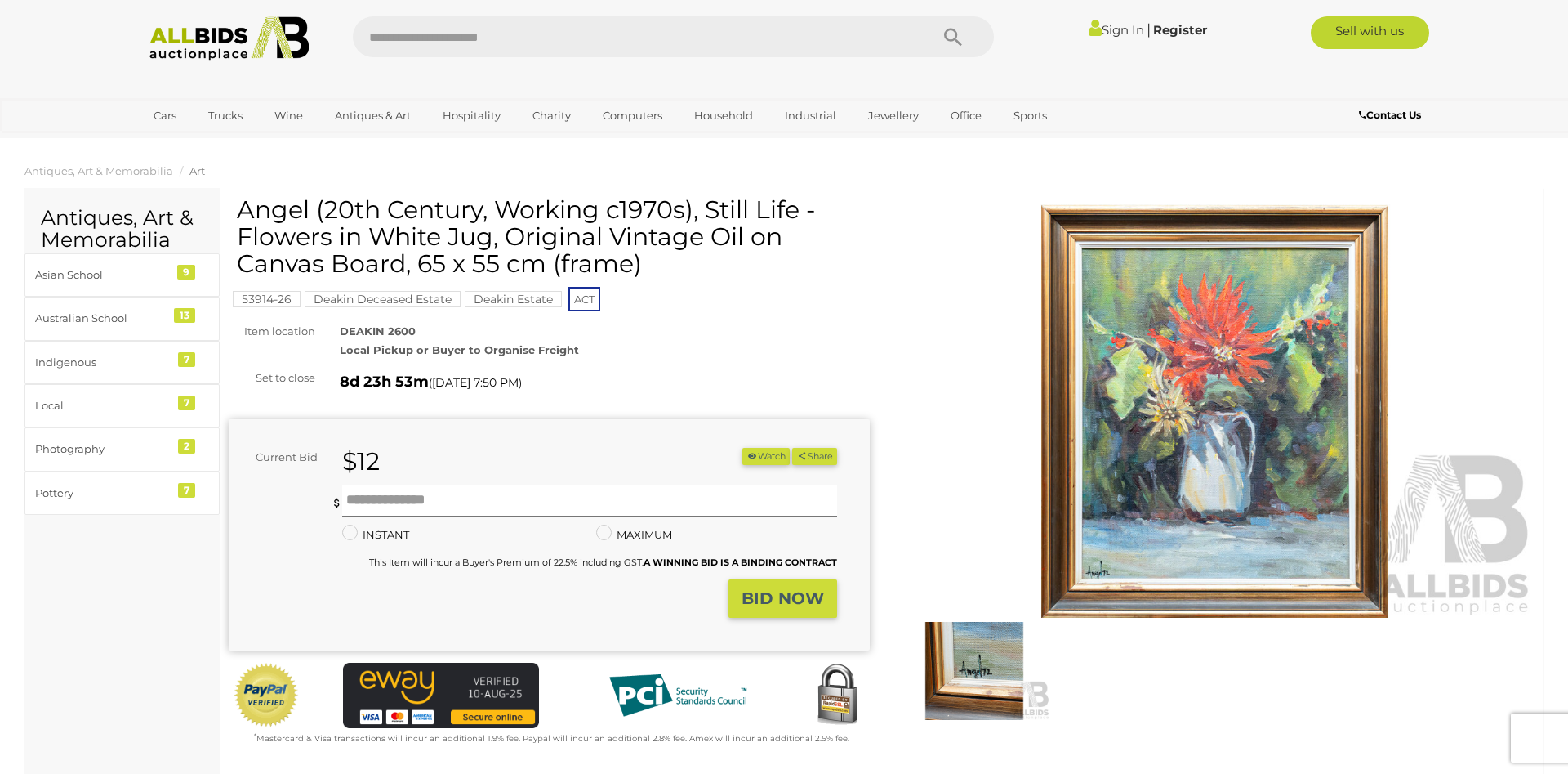
click at [1086, 310] on img at bounding box center [1214, 411] width 641 height 414
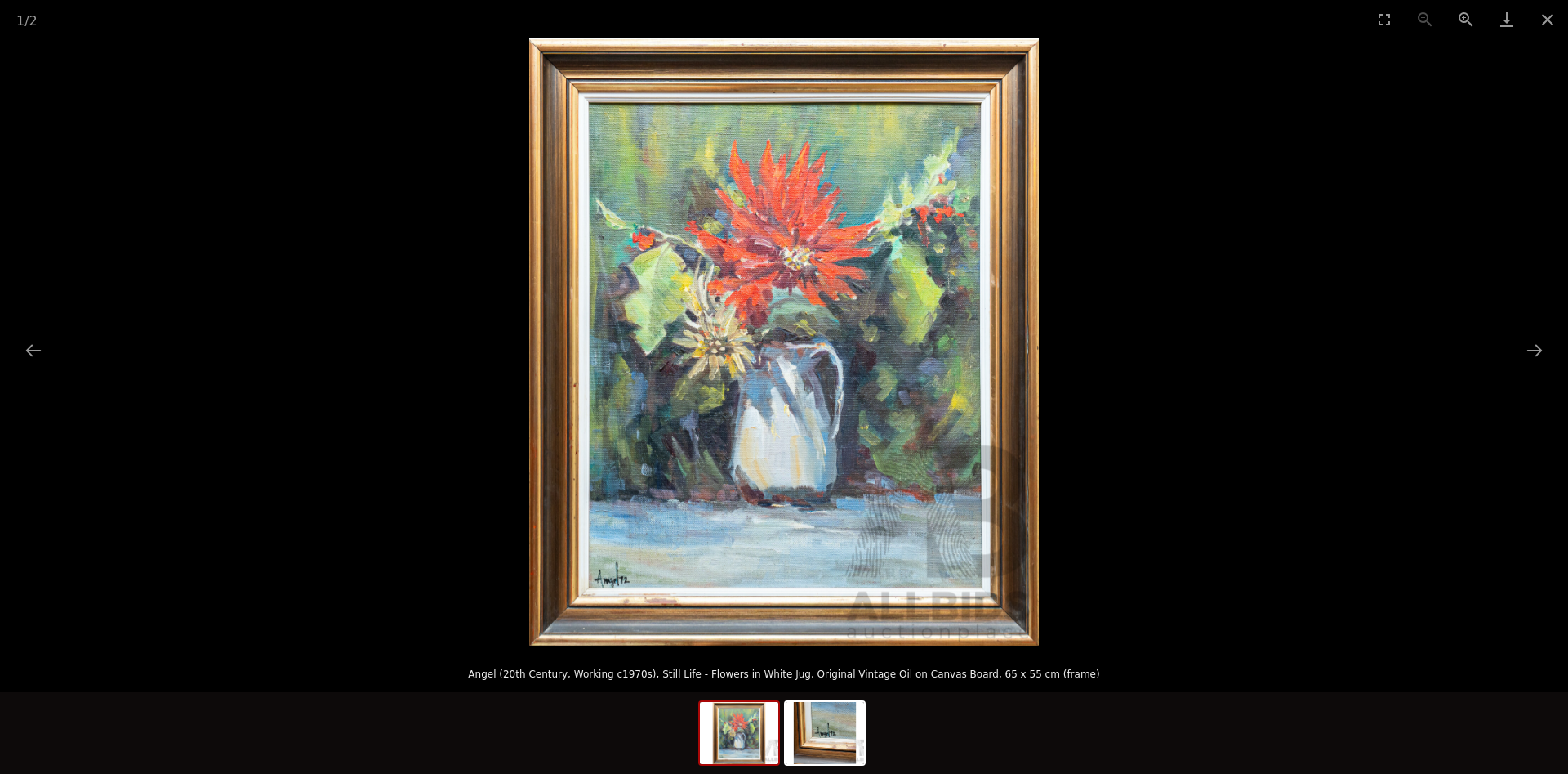
drag, startPoint x: 1086, startPoint y: 310, endPoint x: 799, endPoint y: 371, distance: 293.4
click at [894, 375] on picture at bounding box center [784, 341] width 1568 height 607
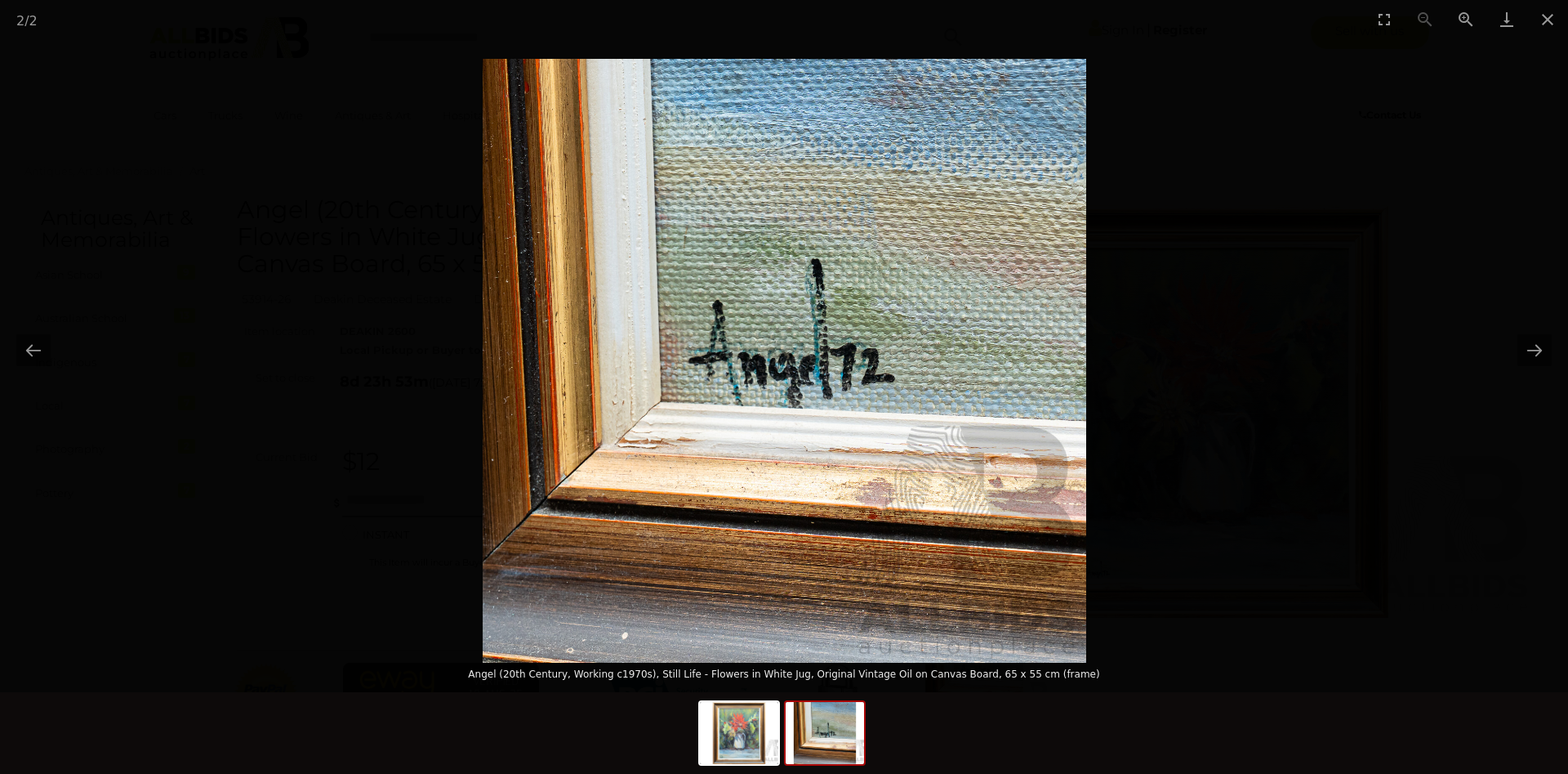
drag, startPoint x: 793, startPoint y: 370, endPoint x: 949, endPoint y: 572, distance: 255.2
click at [949, 573] on img at bounding box center [784, 360] width 603 height 603
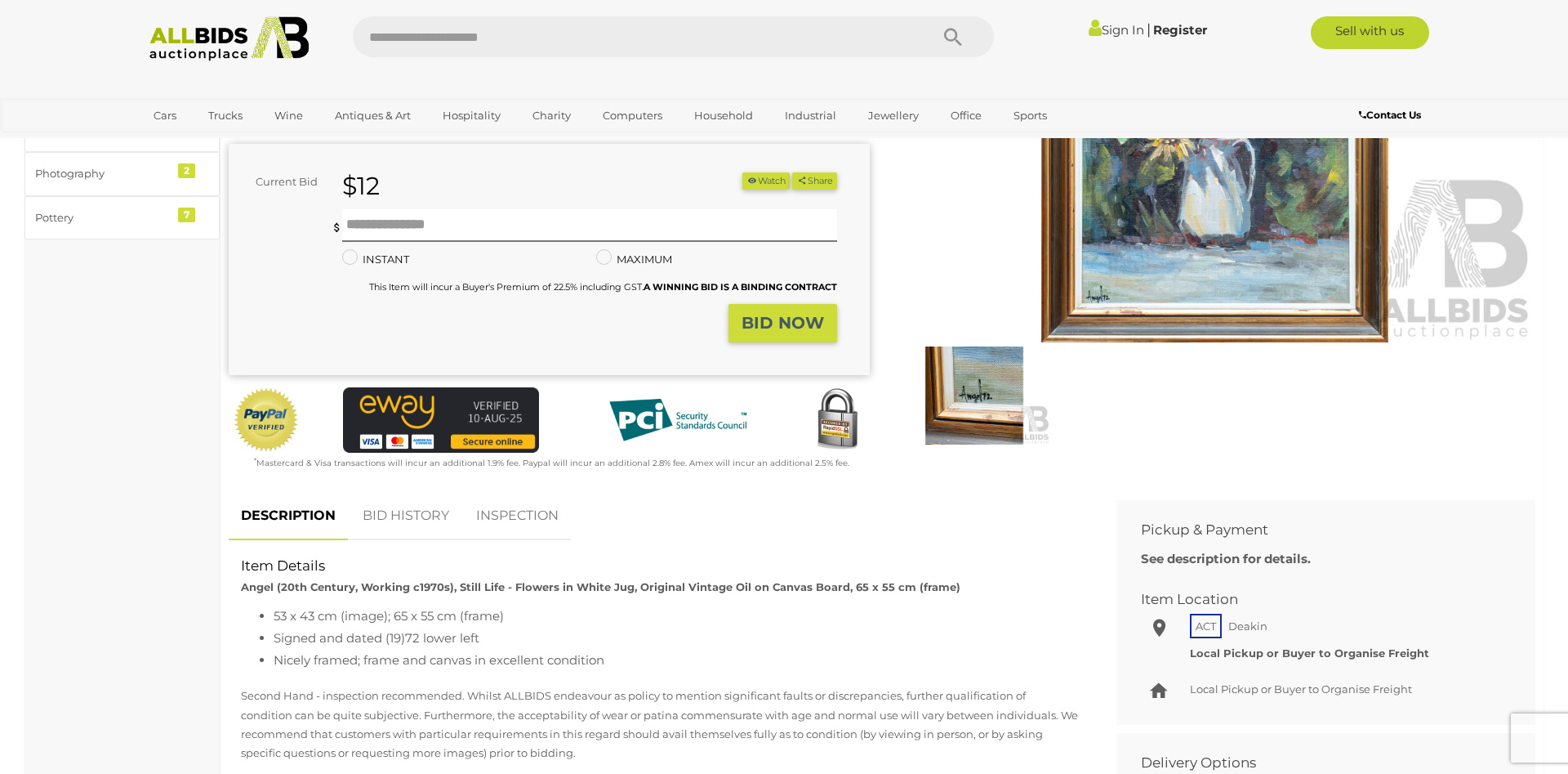
scroll to position [83, 0]
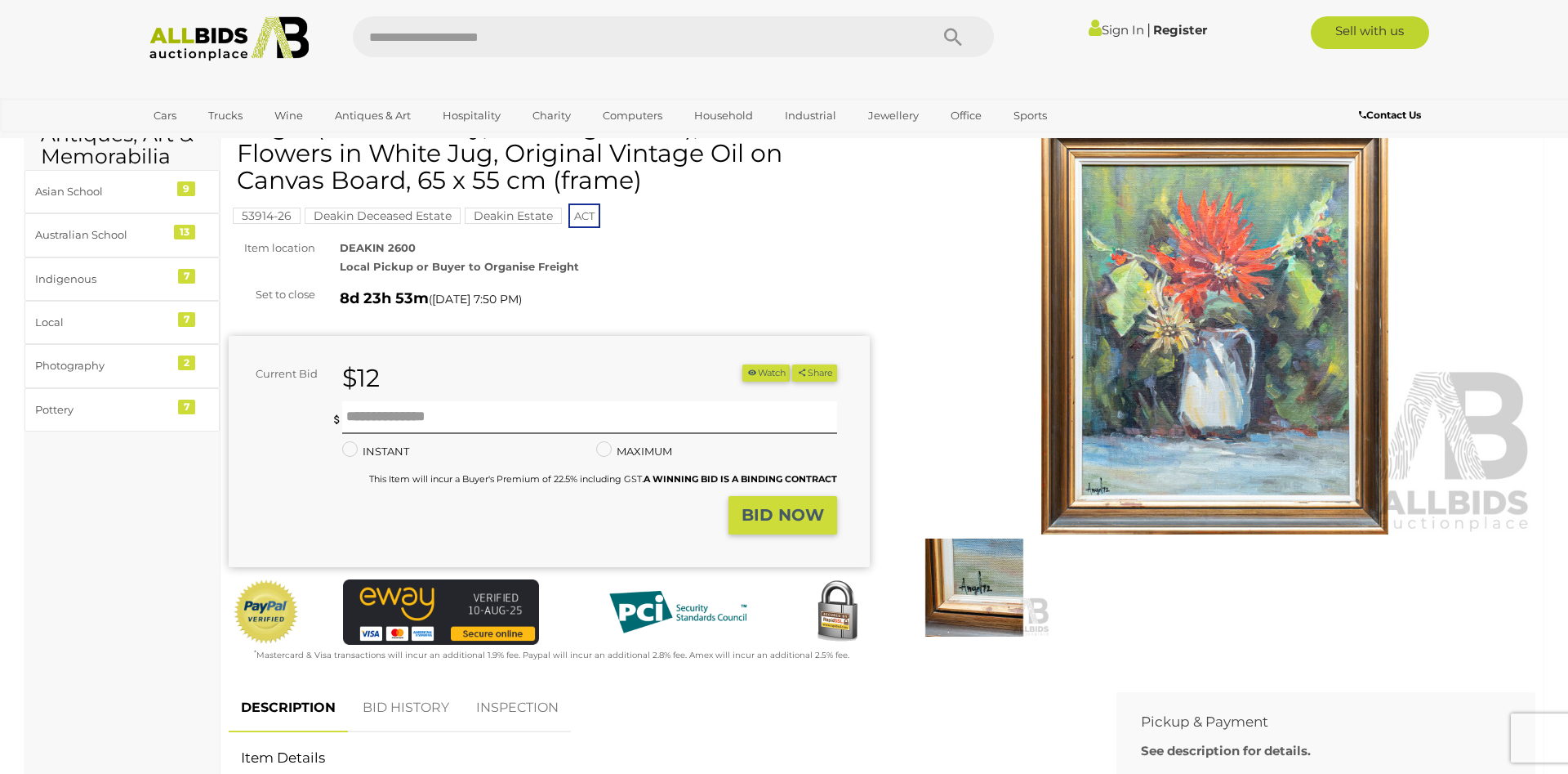
click at [940, 384] on img at bounding box center [1214, 327] width 641 height 414
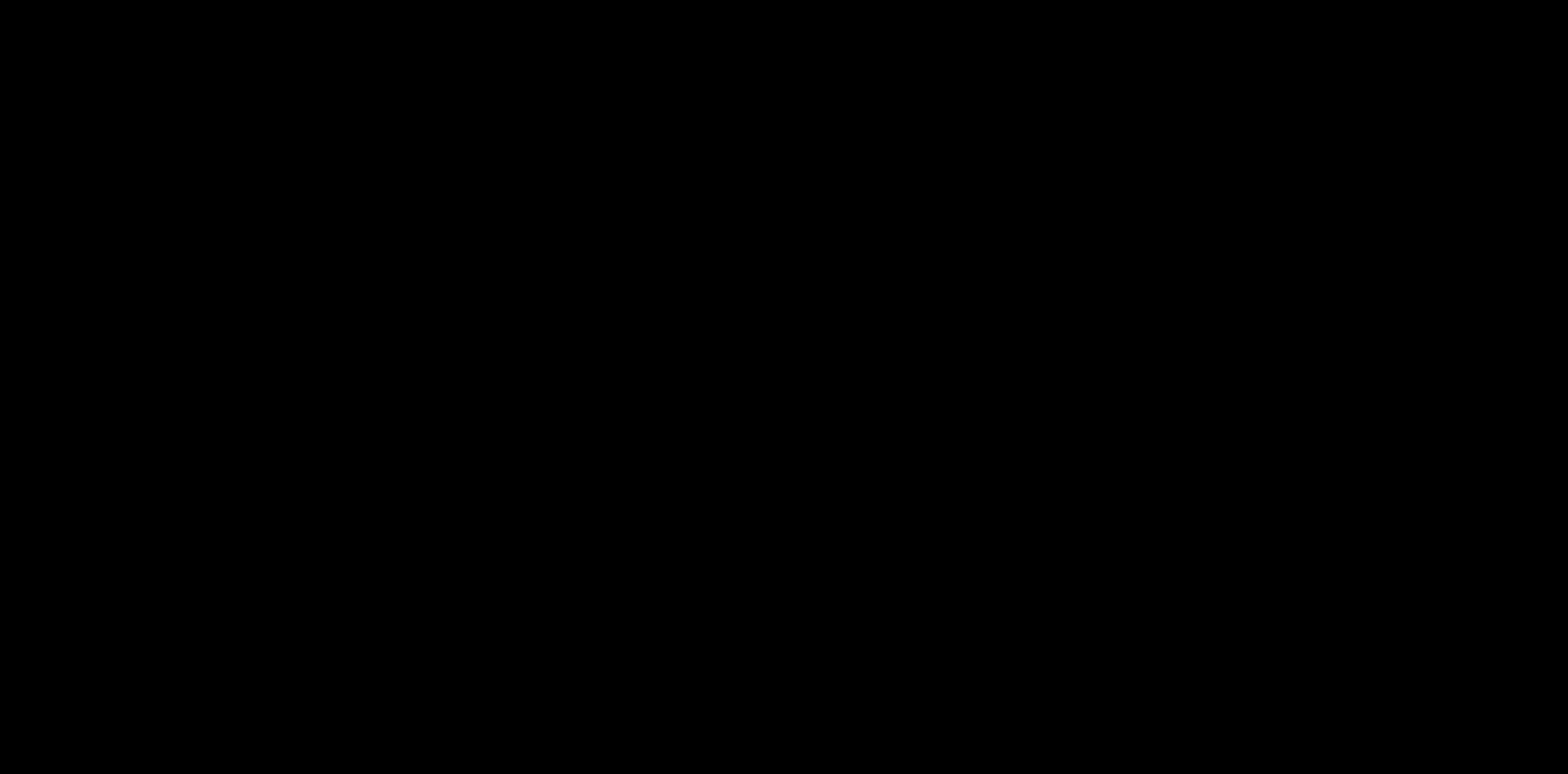
click at [1137, 342] on picture at bounding box center [784, 341] width 1568 height 607
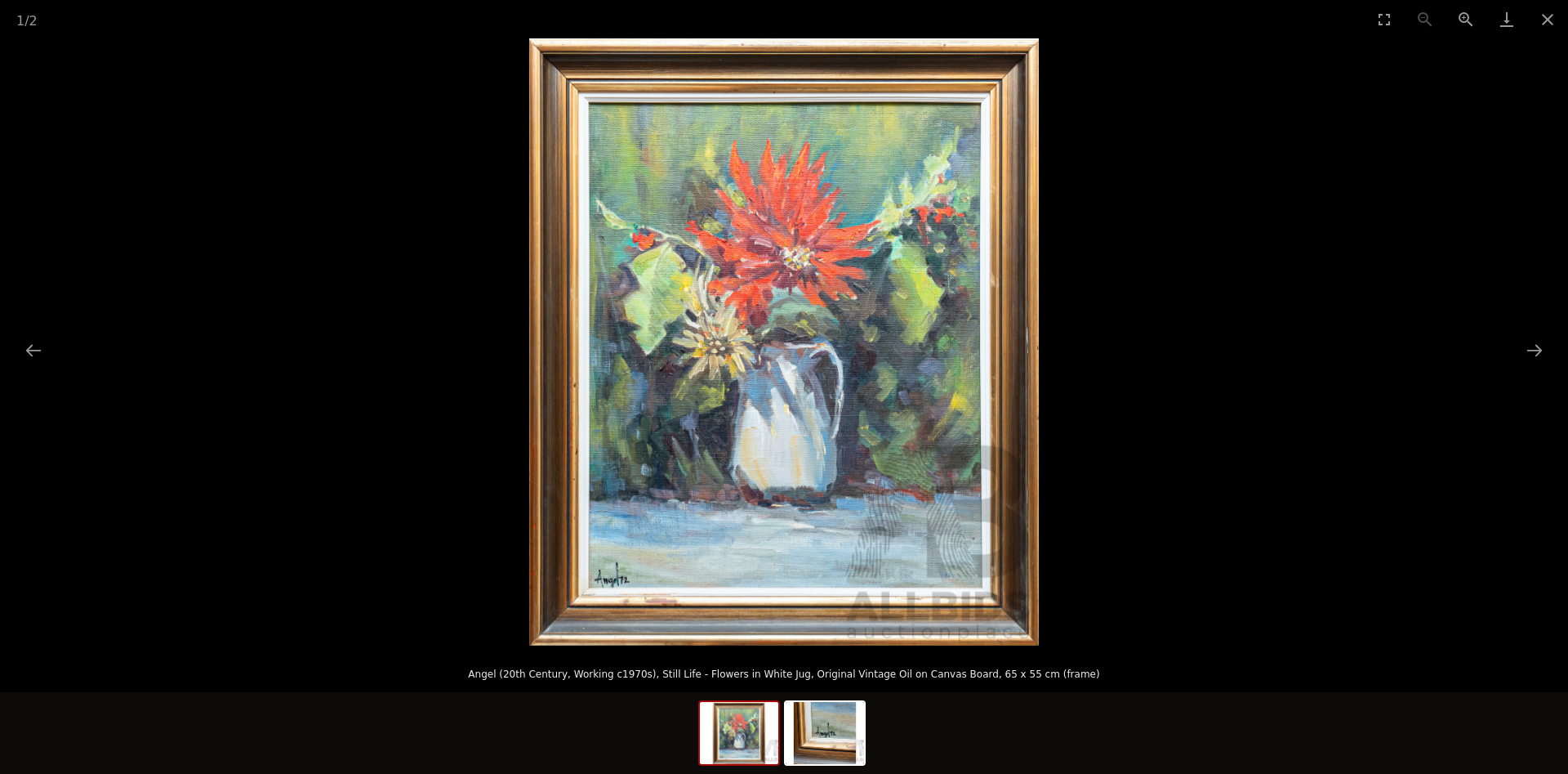
click at [1138, 342] on picture at bounding box center [784, 341] width 1568 height 607
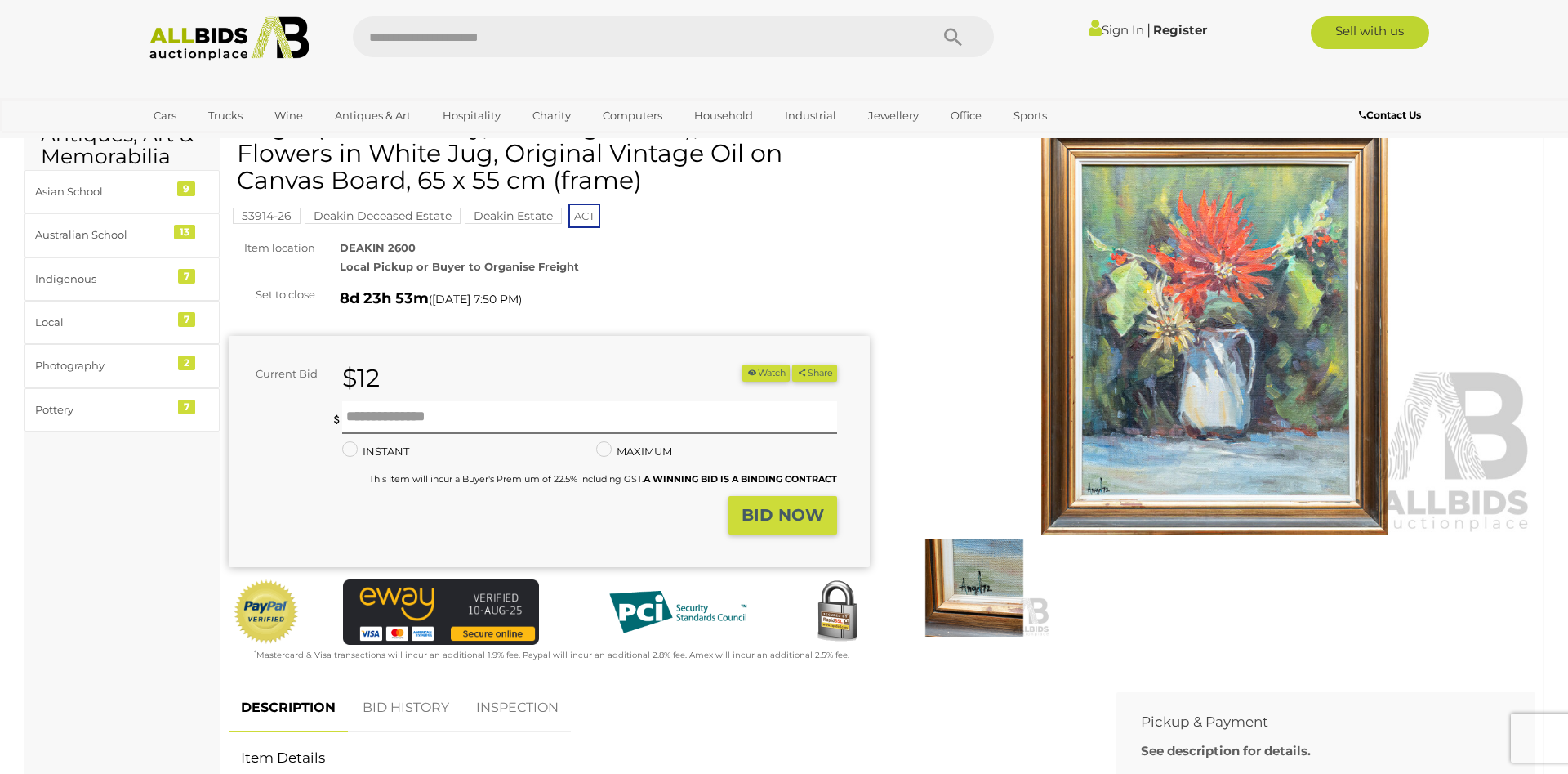
click at [1138, 342] on picture at bounding box center [784, 341] width 1568 height 607
